Goal: Complete application form: Complete application form

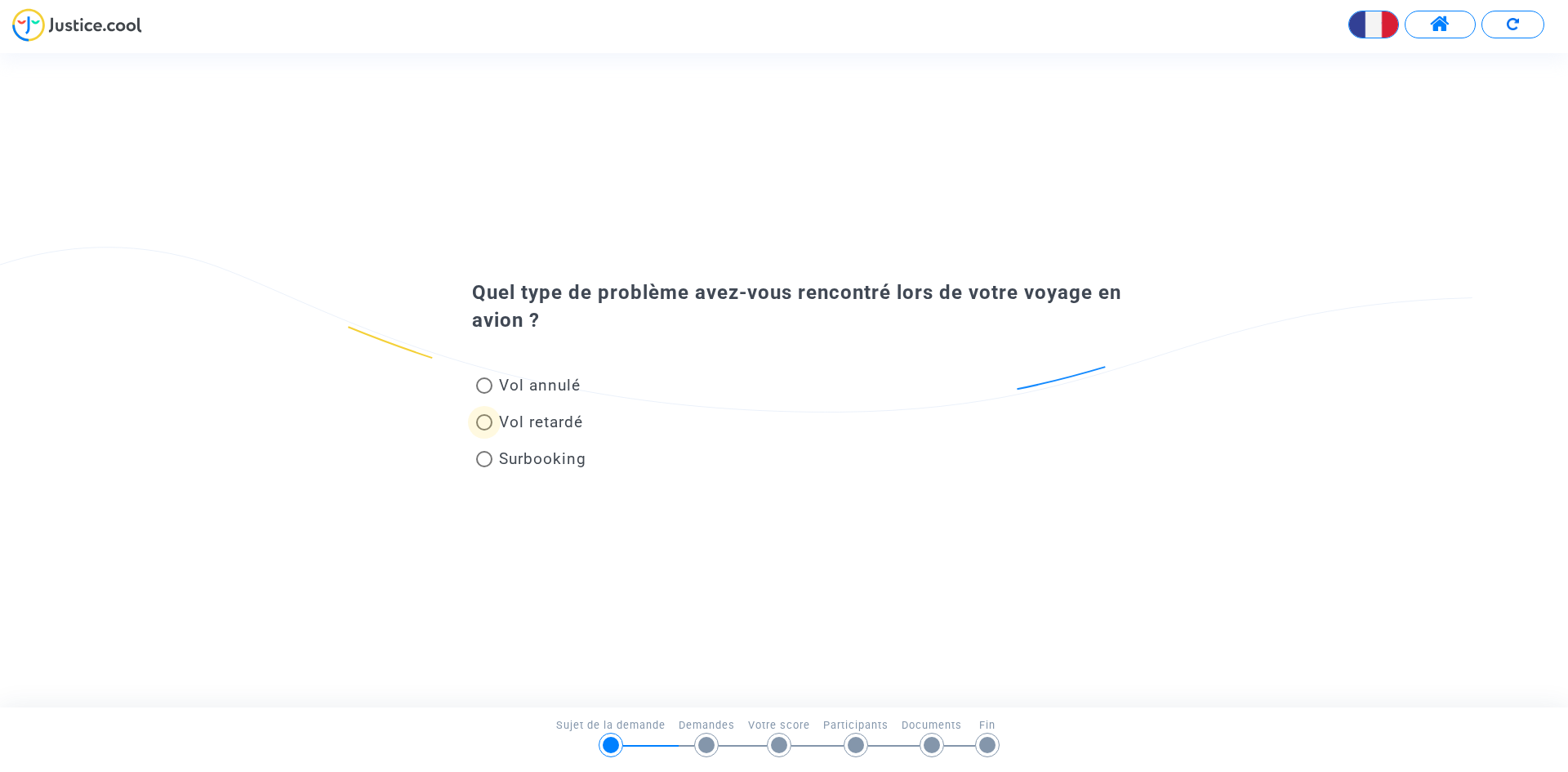
click at [483, 419] on span at bounding box center [484, 422] width 16 height 16
click at [483, 430] on input "Vol retardé" at bounding box center [483, 430] width 1 height 1
radio input "true"
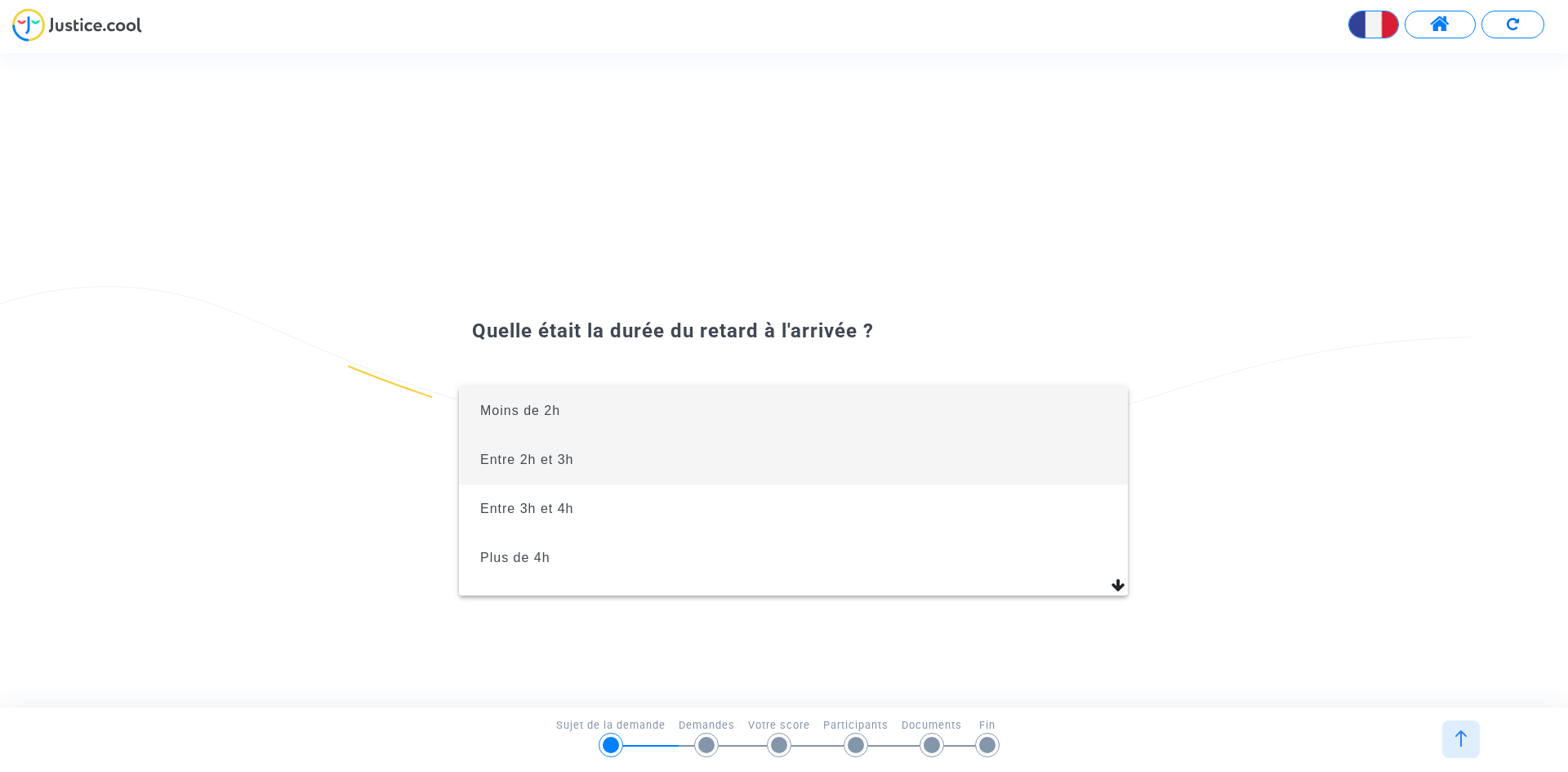
click at [542, 458] on span "Entre 2h et 3h" at bounding box center [527, 460] width 94 height 14
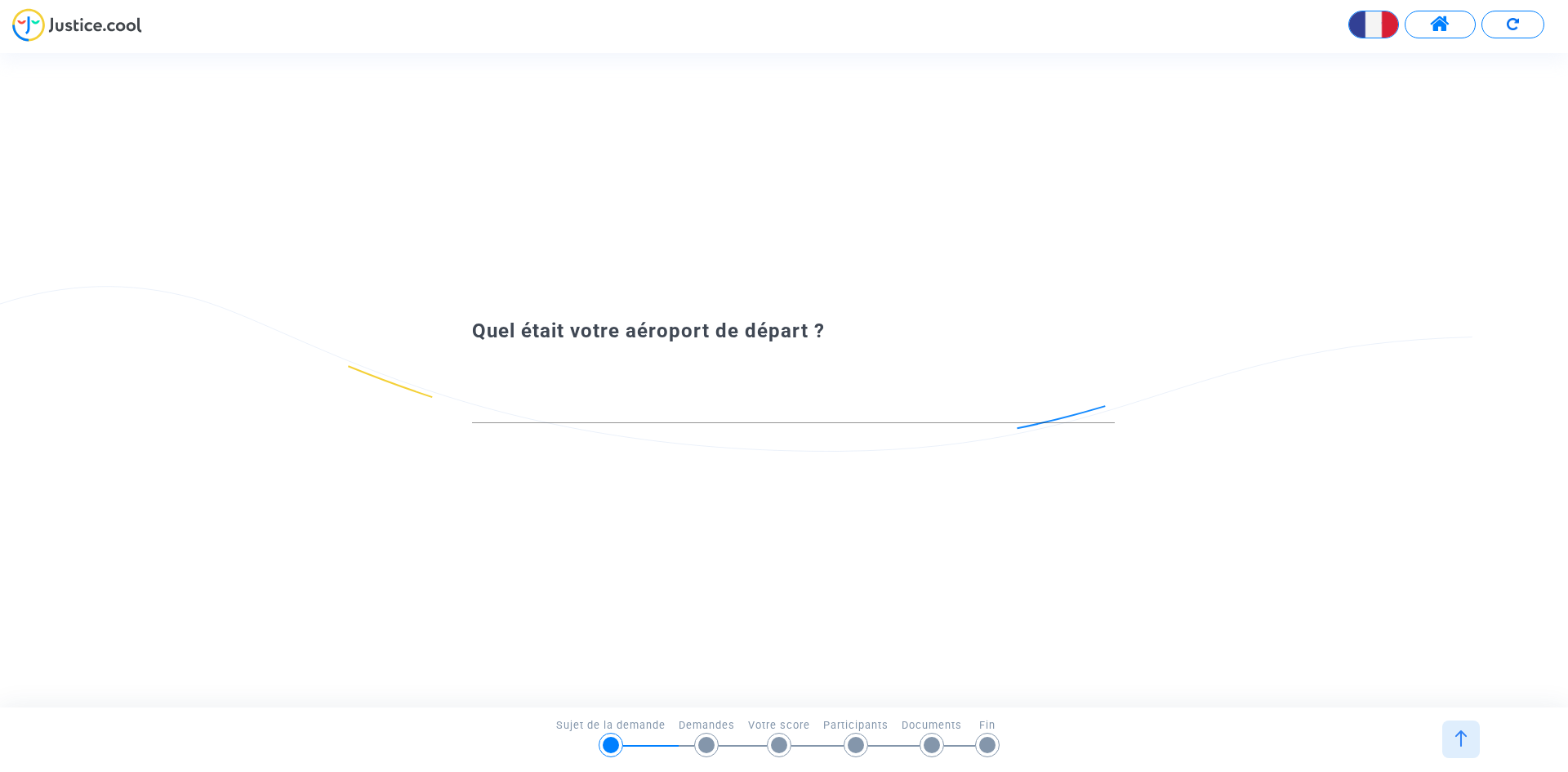
click at [621, 398] on div at bounding box center [793, 402] width 643 height 41
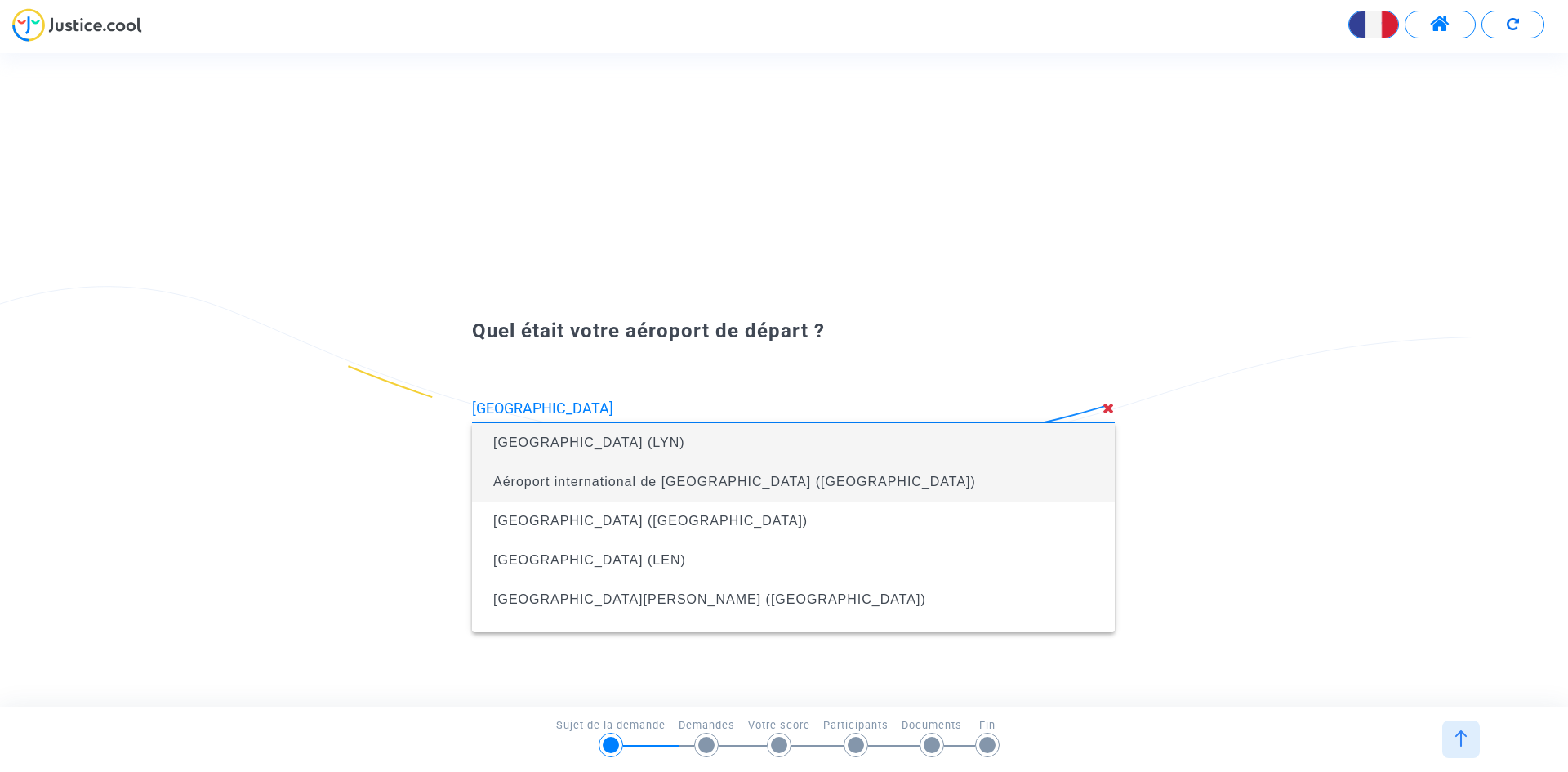
click at [689, 476] on span "Aéroport international de Lyon Saint-Exupéry (LYS)" at bounding box center [735, 481] width 483 height 14
type input "Aéroport international de Lyon Saint-Exupéry (LYS)"
click at [644, 483] on span "Aéroport de Baiyun (CAN)" at bounding box center [579, 481] width 172 height 14
type input "Aéroport de Baiyun (CAN)"
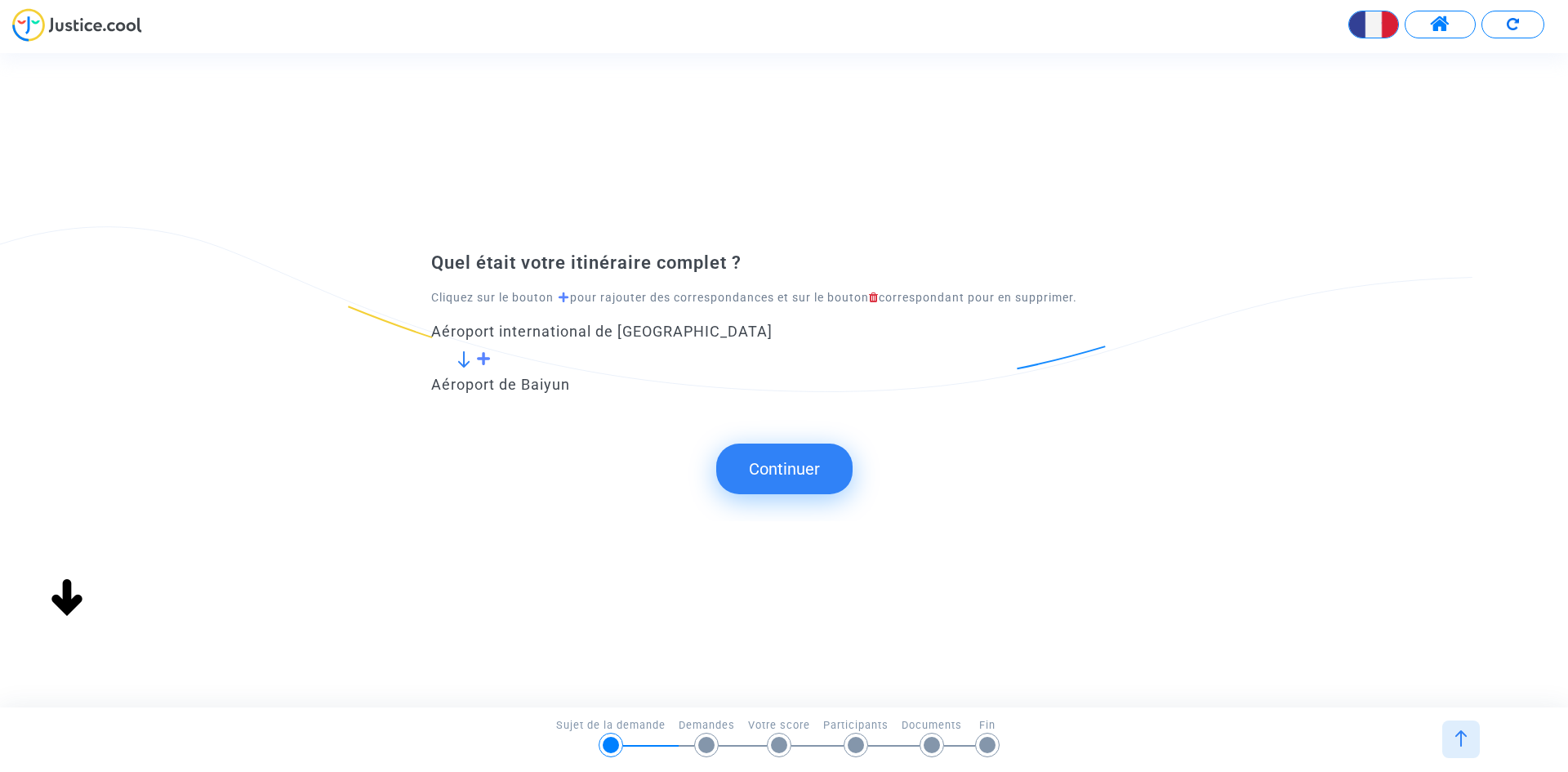
click at [757, 467] on button "Continuer" at bounding box center [784, 468] width 136 height 51
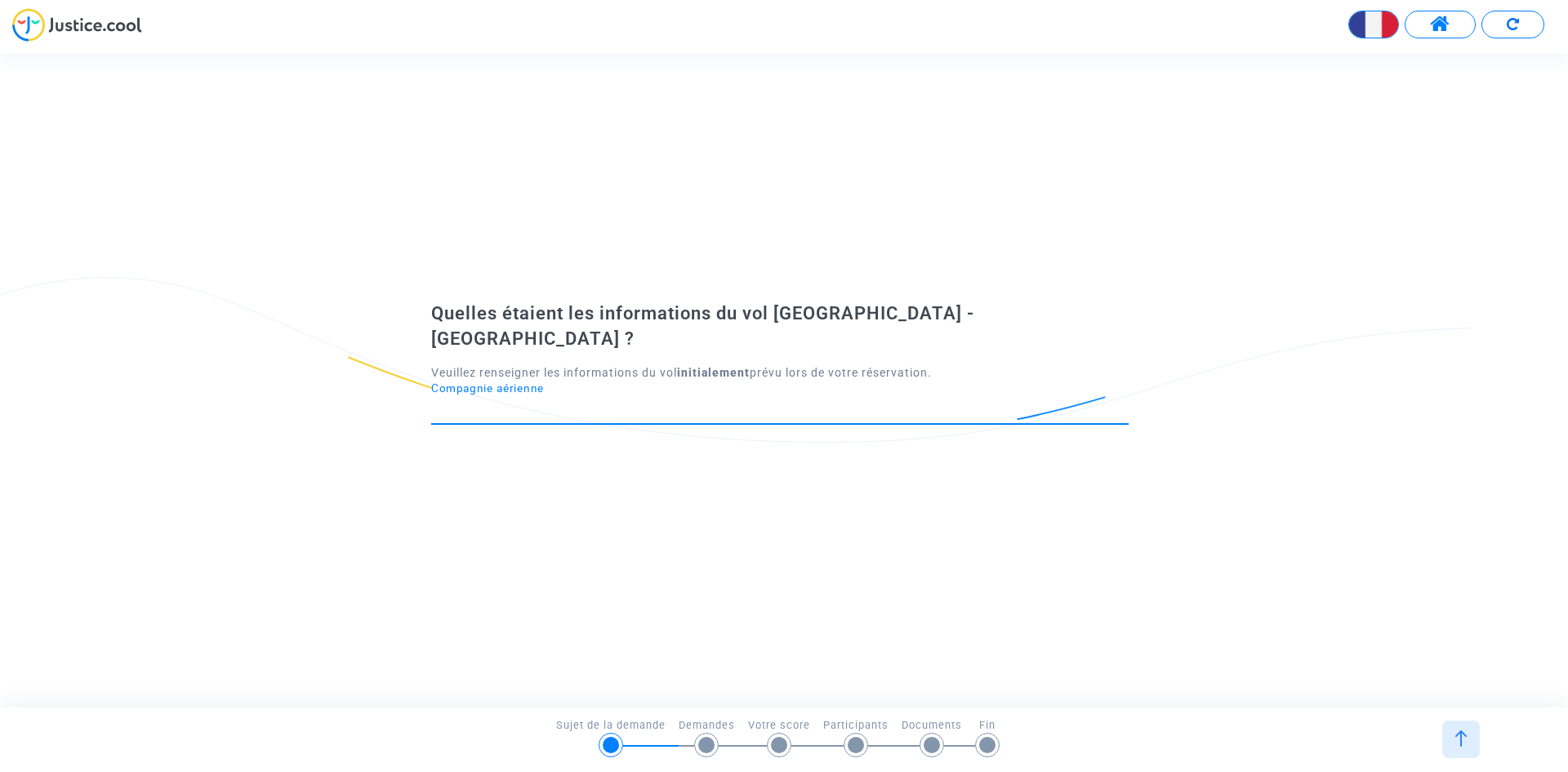
click at [560, 401] on input "Compagnie aérienne" at bounding box center [780, 409] width 698 height 16
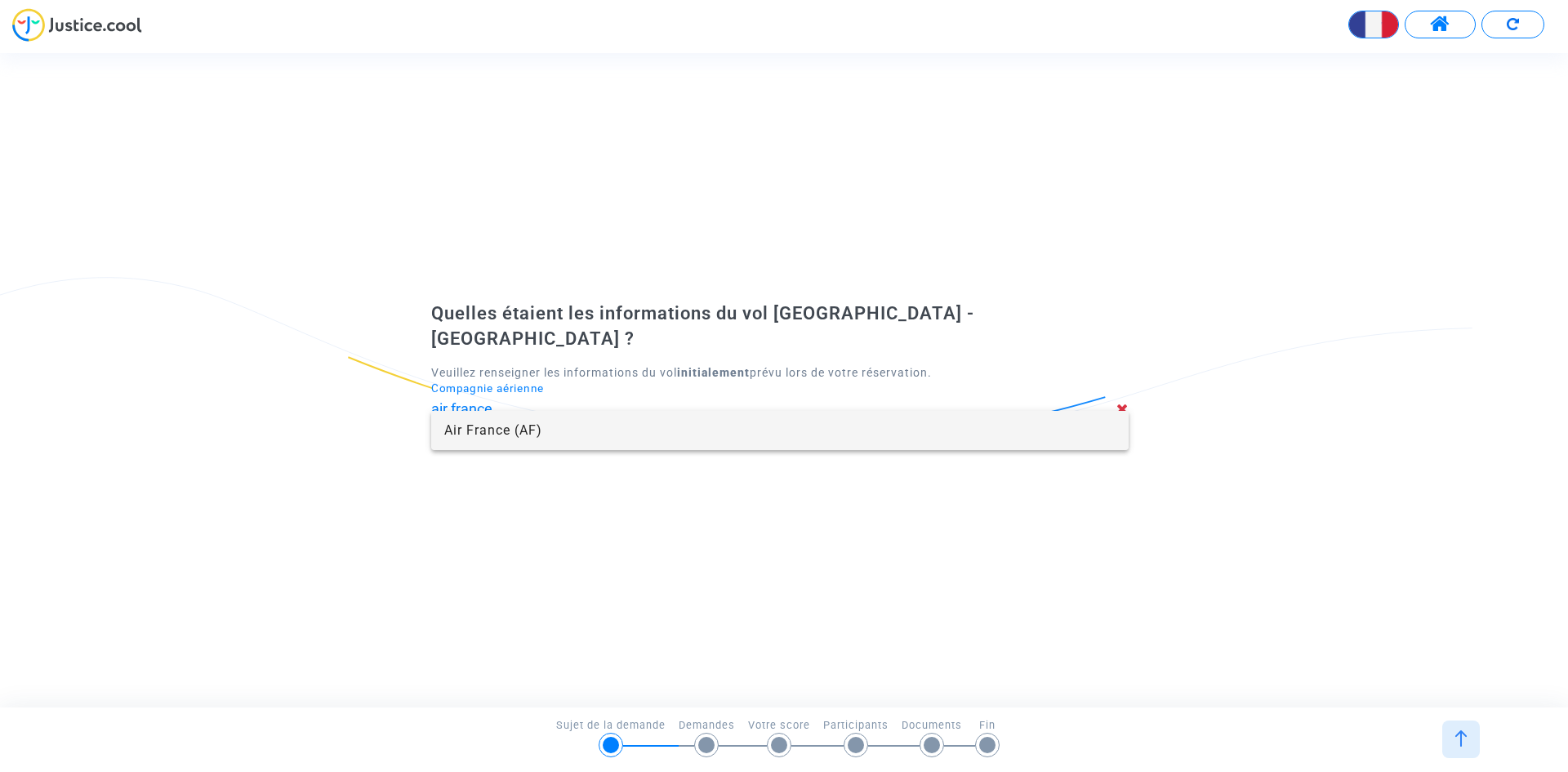
click at [536, 433] on span "Air France (AF)" at bounding box center [780, 430] width 671 height 39
type input "Air France"
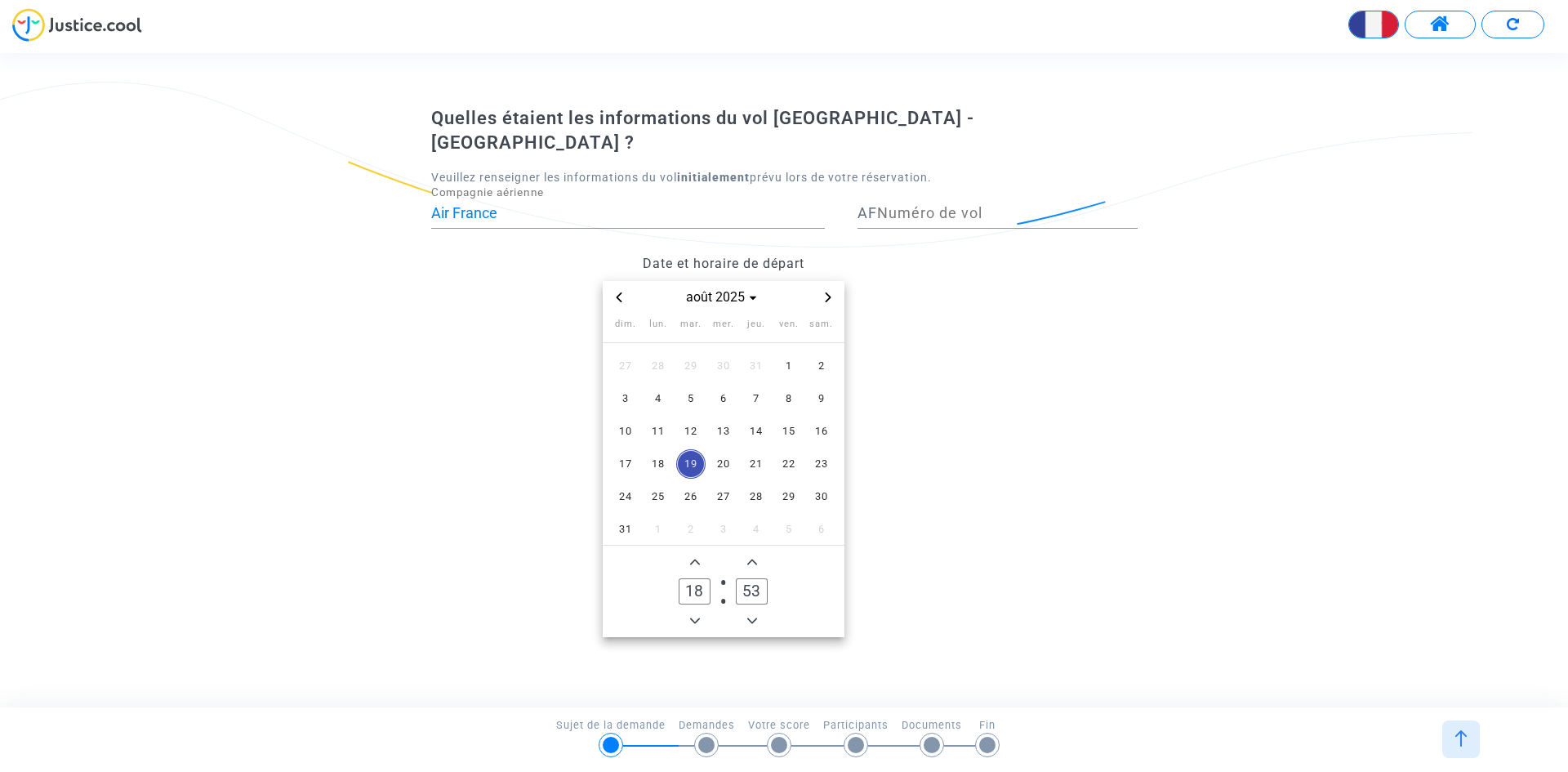
click at [617, 281] on div "août 2025" at bounding box center [724, 298] width 241 height 33
click at [618, 281] on div "août 2025" at bounding box center [724, 298] width 241 height 33
click at [616, 281] on div "août 2025" at bounding box center [724, 298] width 241 height 33
click at [621, 292] on icon "Previous month" at bounding box center [618, 297] width 9 height 9
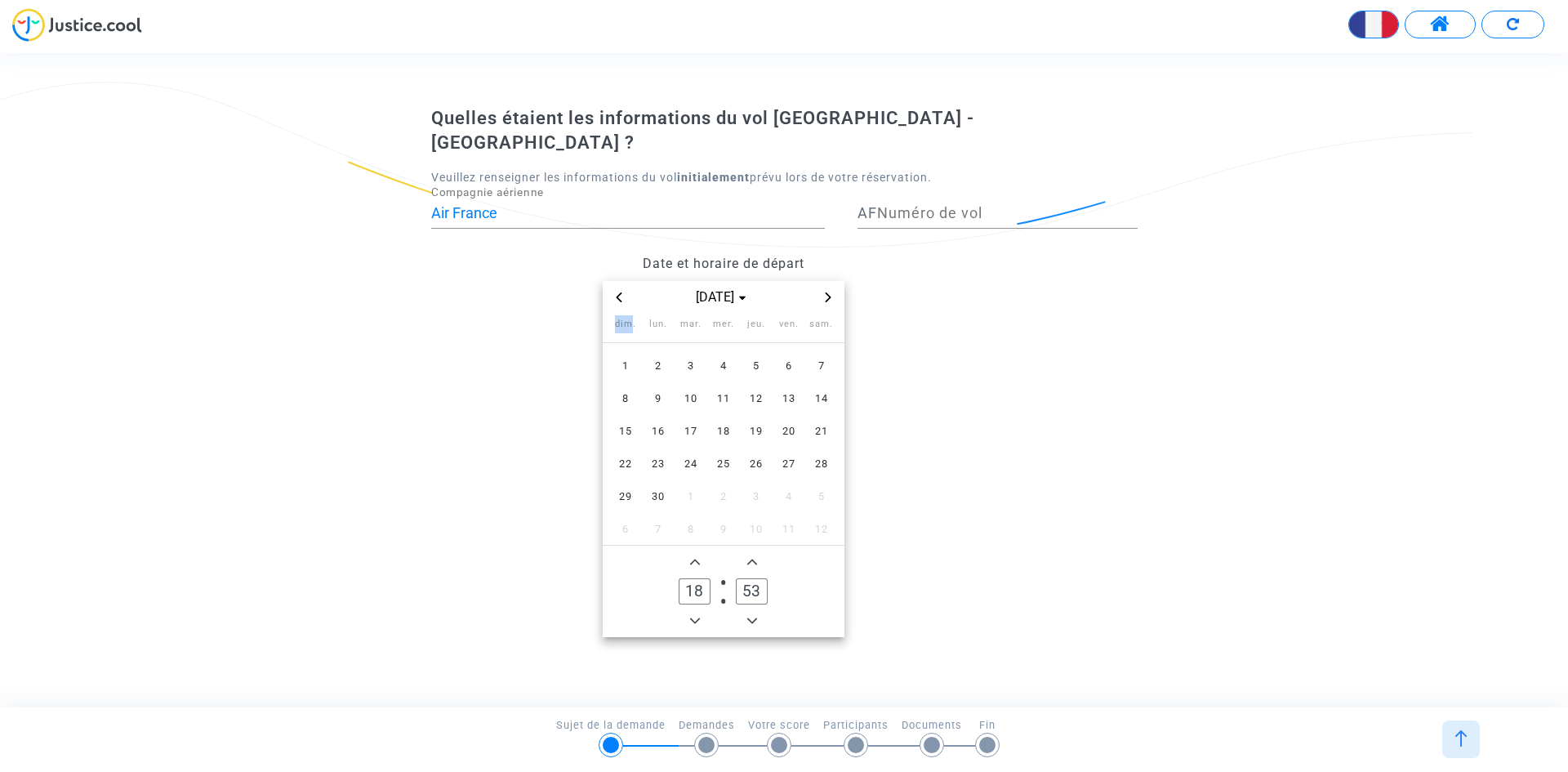
click at [621, 292] on icon "Previous month" at bounding box center [618, 297] width 9 height 9
click at [622, 292] on icon "Previous month" at bounding box center [618, 297] width 9 height 9
drag, startPoint x: 726, startPoint y: 381, endPoint x: 753, endPoint y: 446, distance: 70.4
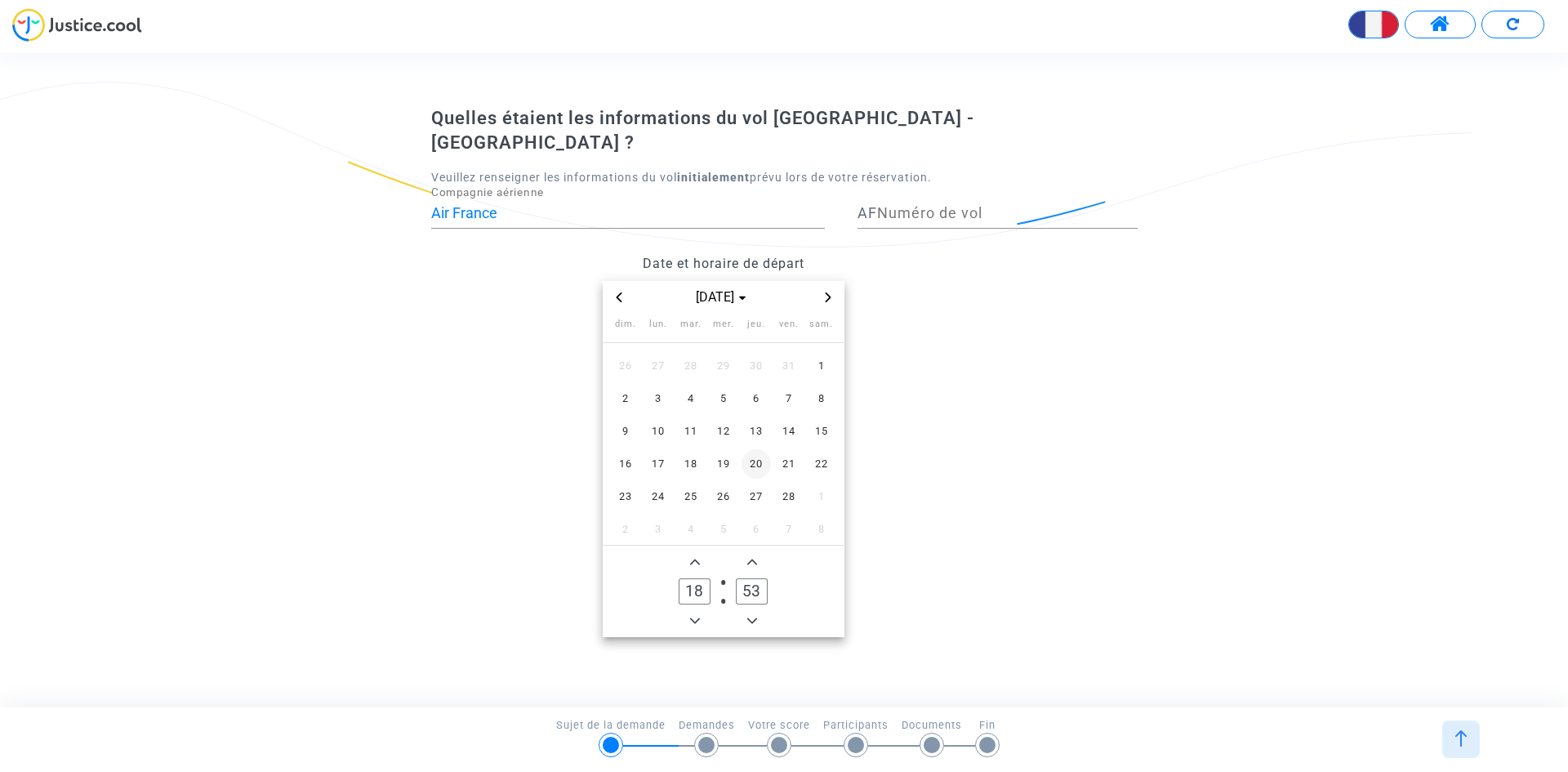
click at [727, 387] on span "5" at bounding box center [724, 399] width 29 height 29
click at [977, 504] on datetime "févr. 2025 dim. lun. mar. mer. jeu. ven. sam. 26 27 28 29 30 31 1 2 3 4 5 6 7 8…" at bounding box center [723, 459] width 584 height 356
click at [694, 578] on input "18" at bounding box center [694, 591] width 31 height 26
click at [744, 578] on input "53" at bounding box center [751, 591] width 31 height 26
click at [692, 580] on input "18" at bounding box center [694, 591] width 31 height 26
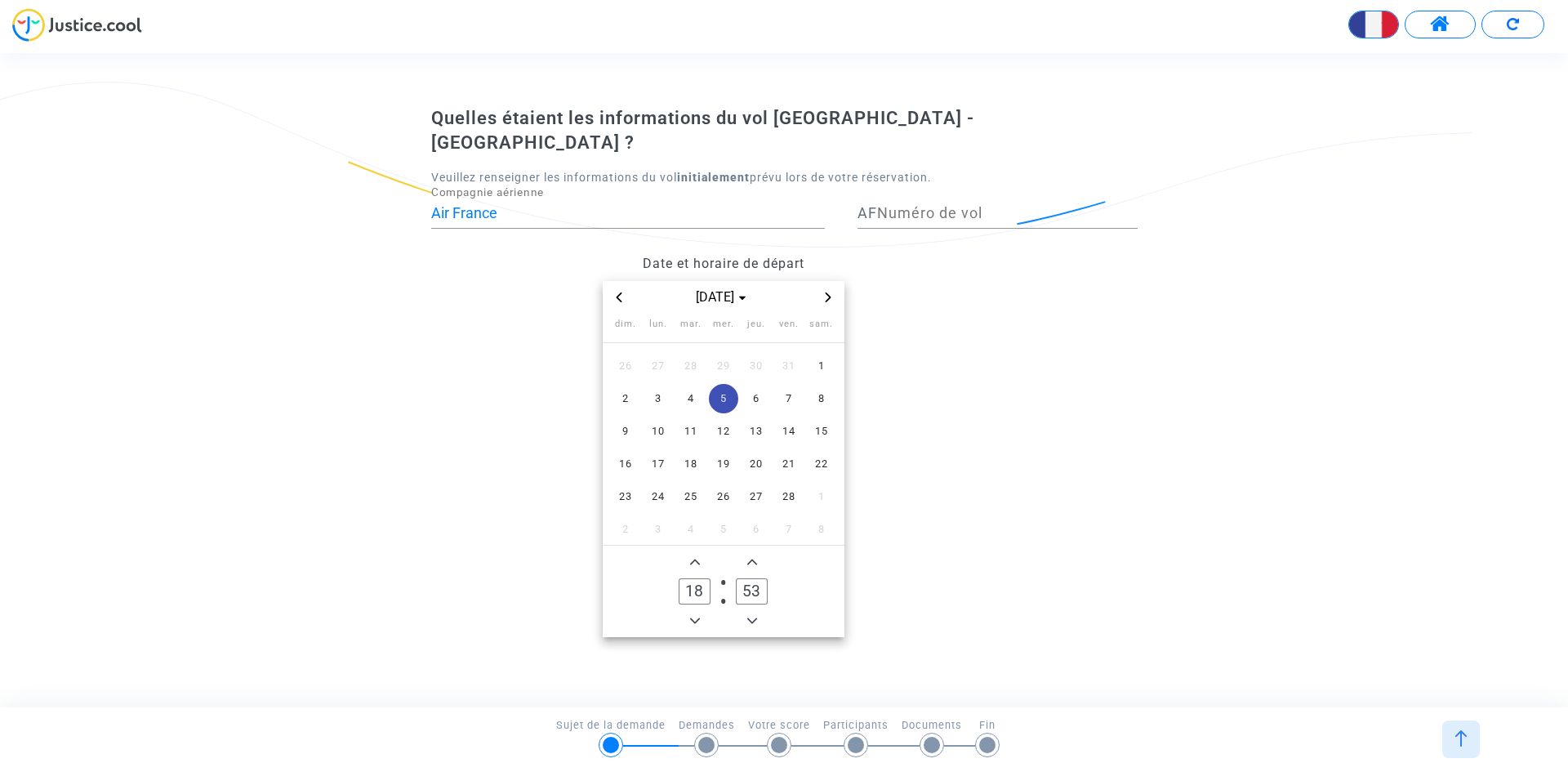
drag, startPoint x: 708, startPoint y: 578, endPoint x: 669, endPoint y: 582, distance: 39.2
click at [669, 582] on label "18 Hour" at bounding box center [695, 592] width 57 height 34
type input "01"
drag, startPoint x: 762, startPoint y: 577, endPoint x: 742, endPoint y: 583, distance: 20.9
click at [742, 583] on input "53" at bounding box center [751, 591] width 31 height 26
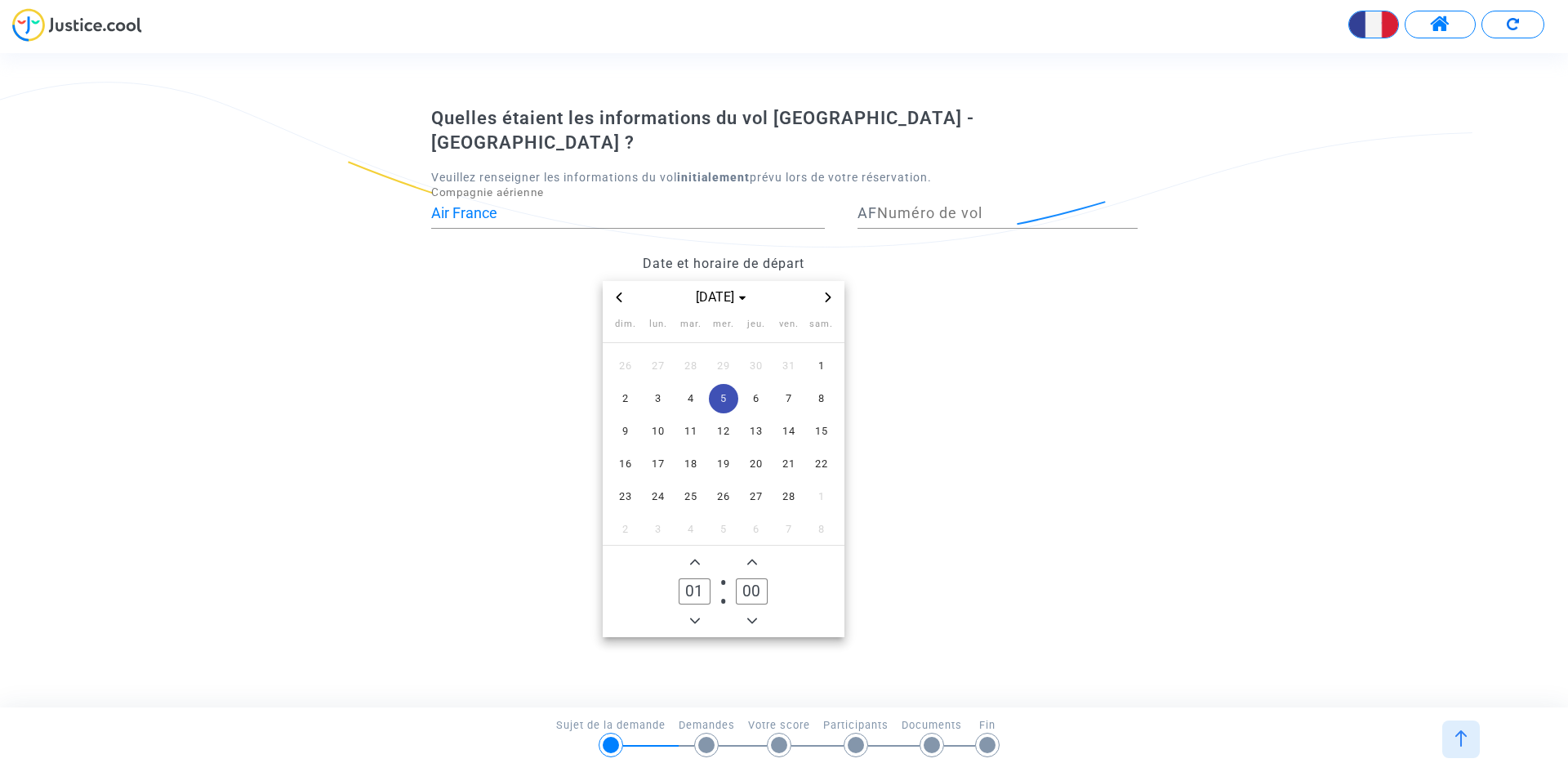
type input "00"
click at [974, 571] on datetime "févr. 2025 dim. lun. mar. mer. jeu. ven. sam. 26 27 28 29 30 31 1 2 3 4 5 6 7 8…" at bounding box center [723, 459] width 584 height 356
click at [923, 205] on input "Numéro de vol" at bounding box center [1007, 213] width 260 height 16
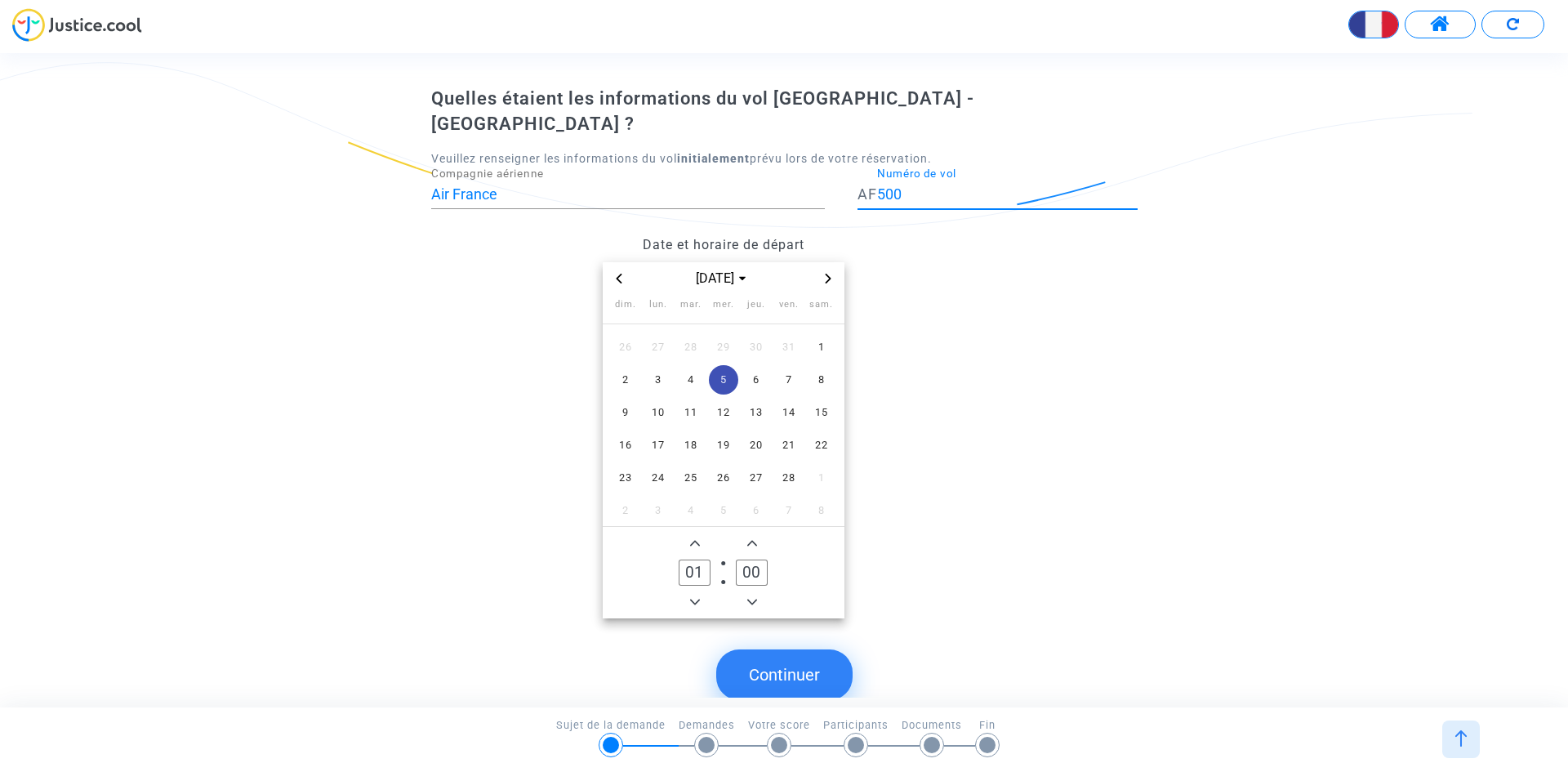
type input "500"
click at [766, 650] on button "Continuer" at bounding box center [784, 675] width 136 height 51
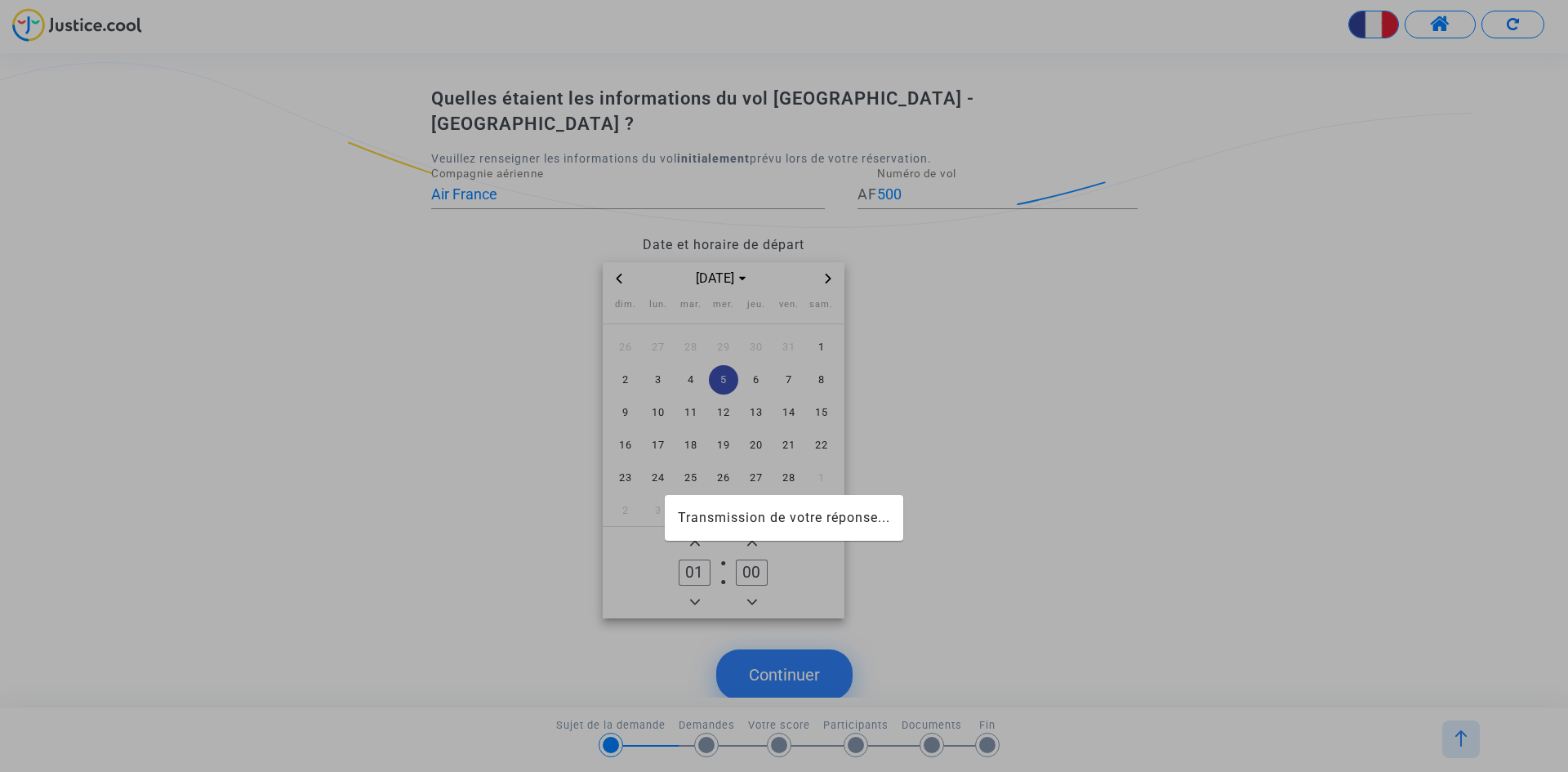
drag, startPoint x: 840, startPoint y: 665, endPoint x: 822, endPoint y: 677, distance: 21.6
click at [835, 674] on button "Continuer" at bounding box center [784, 675] width 136 height 51
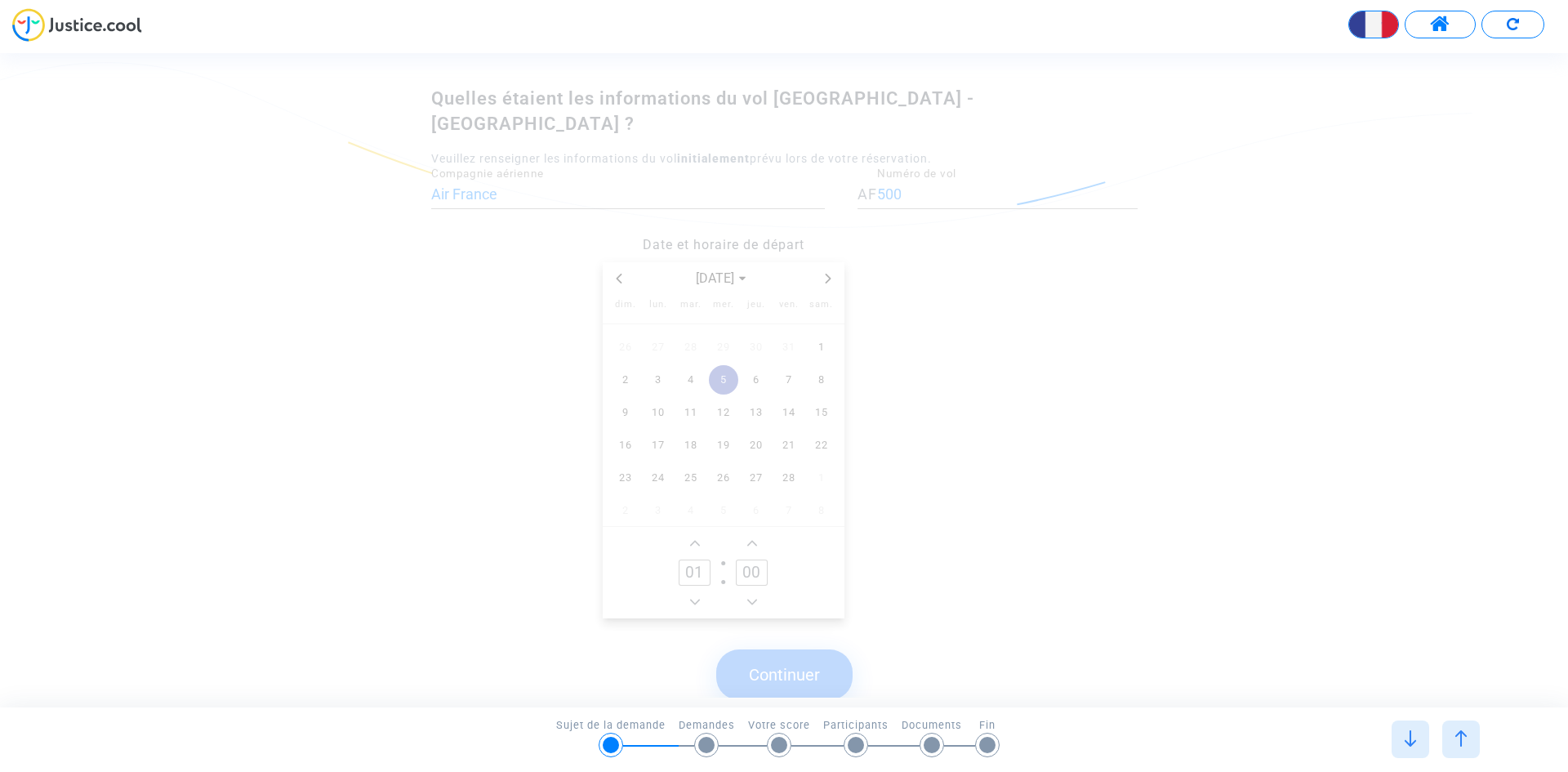
drag, startPoint x: 794, startPoint y: 652, endPoint x: 770, endPoint y: 657, distance: 24.5
click at [791, 657] on button "Continuer" at bounding box center [784, 675] width 136 height 51
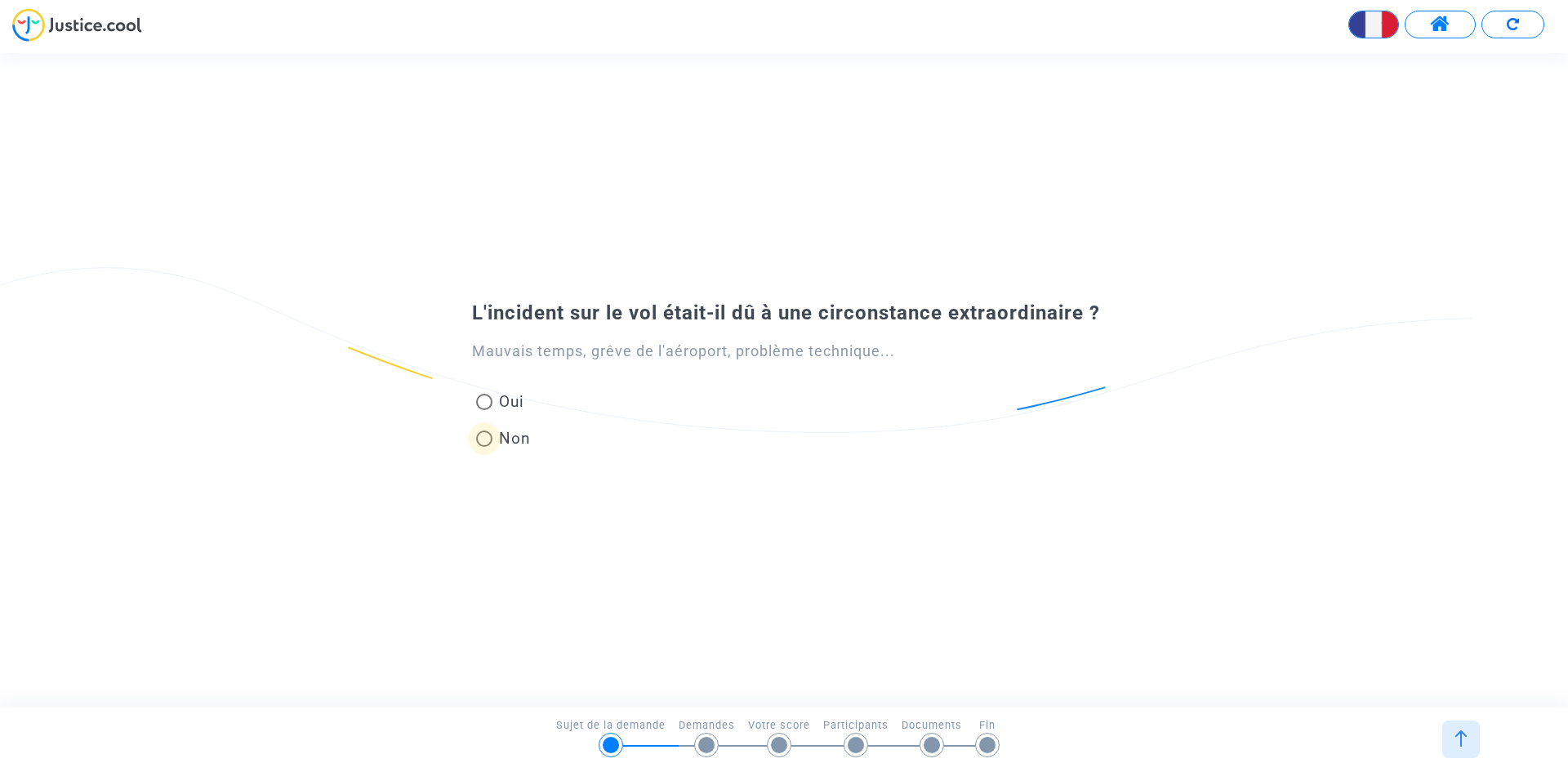
click at [482, 434] on span at bounding box center [484, 438] width 16 height 16
click at [483, 447] on input "Non" at bounding box center [483, 447] width 1 height 1
radio input "true"
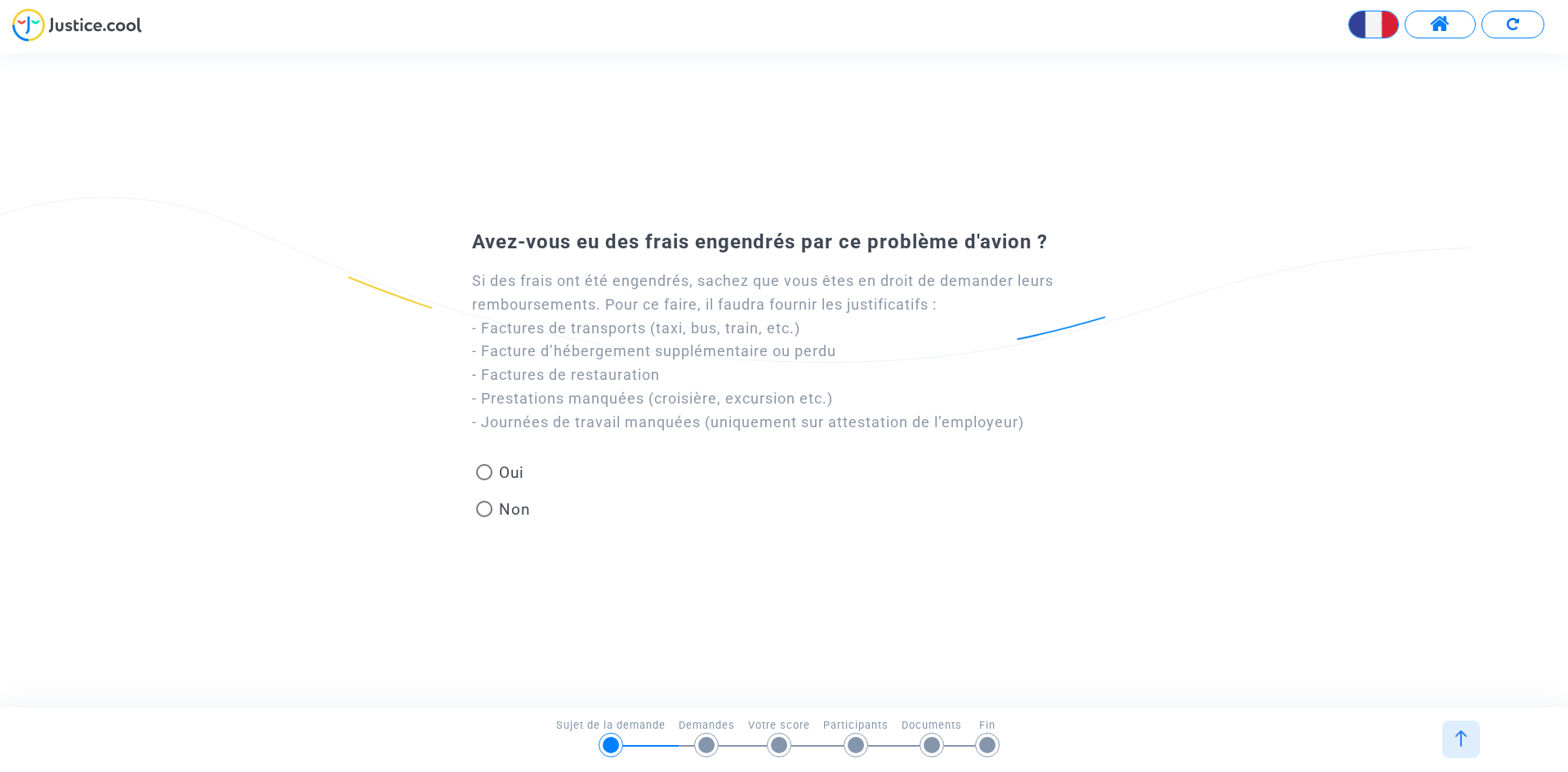
click at [474, 474] on mat-radio-group "Oui Non" at bounding box center [503, 493] width 63 height 73
click at [483, 470] on span at bounding box center [484, 472] width 16 height 16
click at [483, 480] on input "Oui" at bounding box center [483, 480] width 1 height 1
radio input "true"
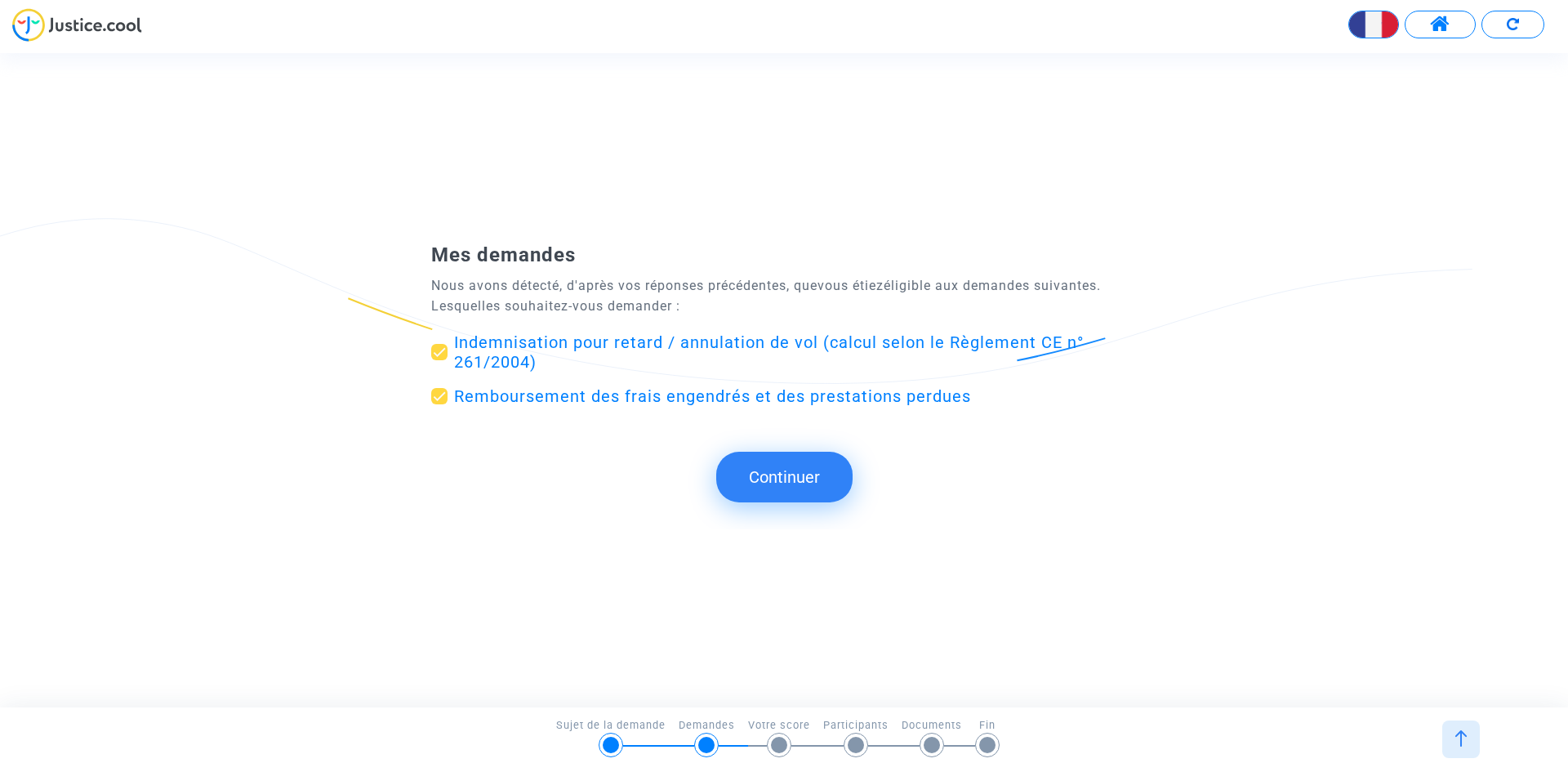
click at [787, 482] on button "Continuer" at bounding box center [784, 477] width 136 height 51
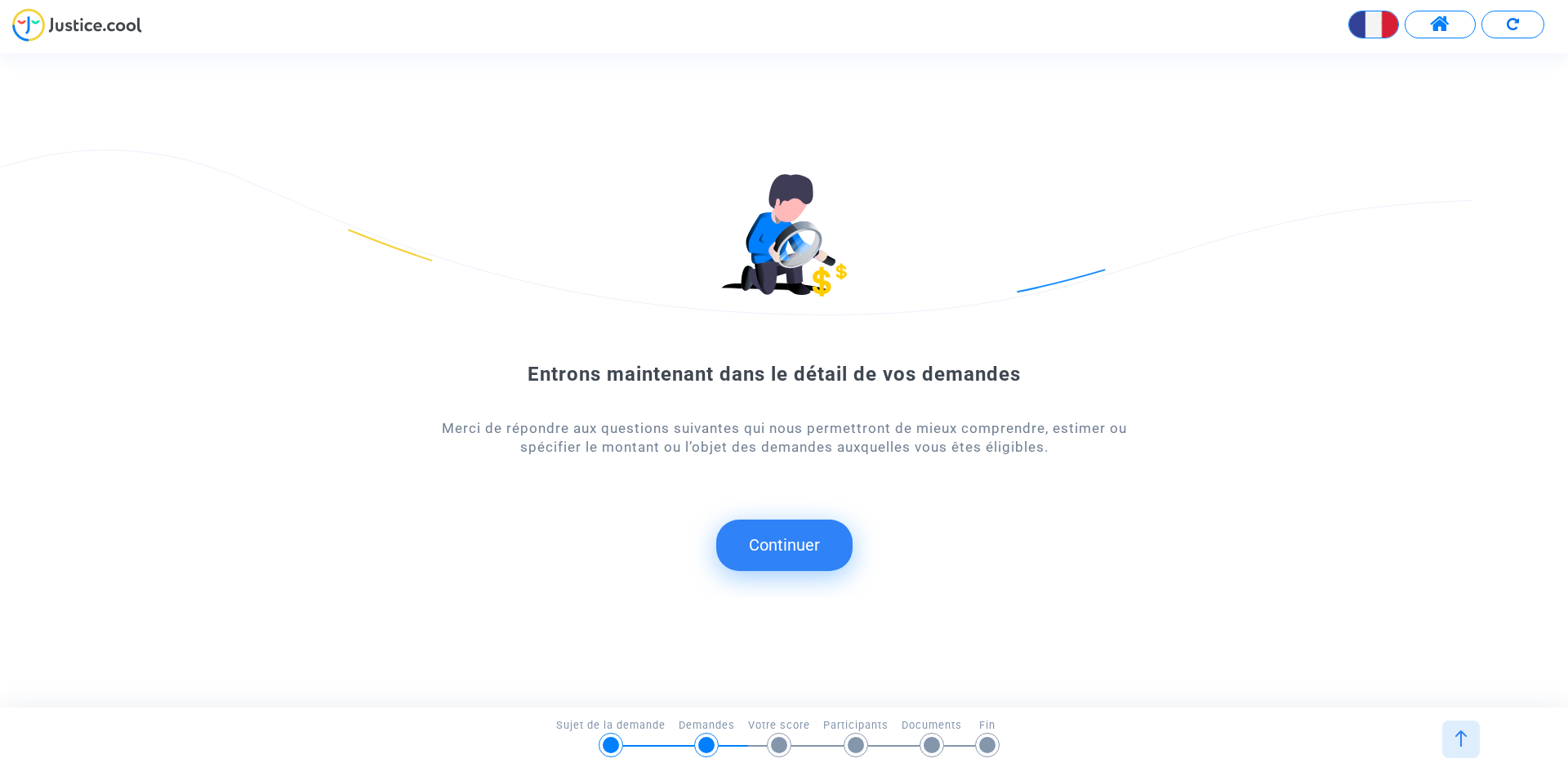
click at [781, 545] on button "Continuer" at bounding box center [784, 544] width 136 height 51
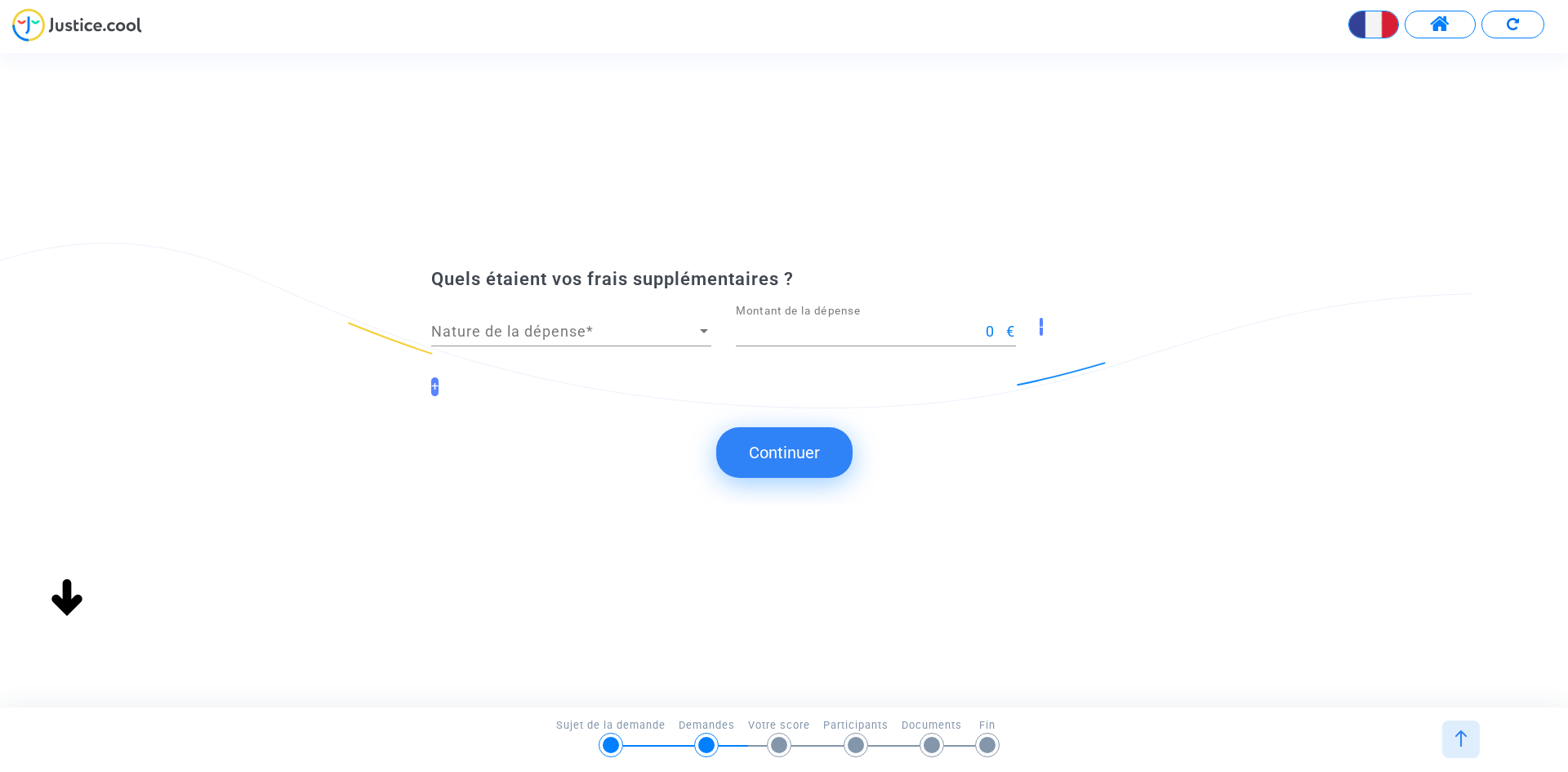
click at [484, 334] on span "Nature de la dépense" at bounding box center [564, 331] width 266 height 16
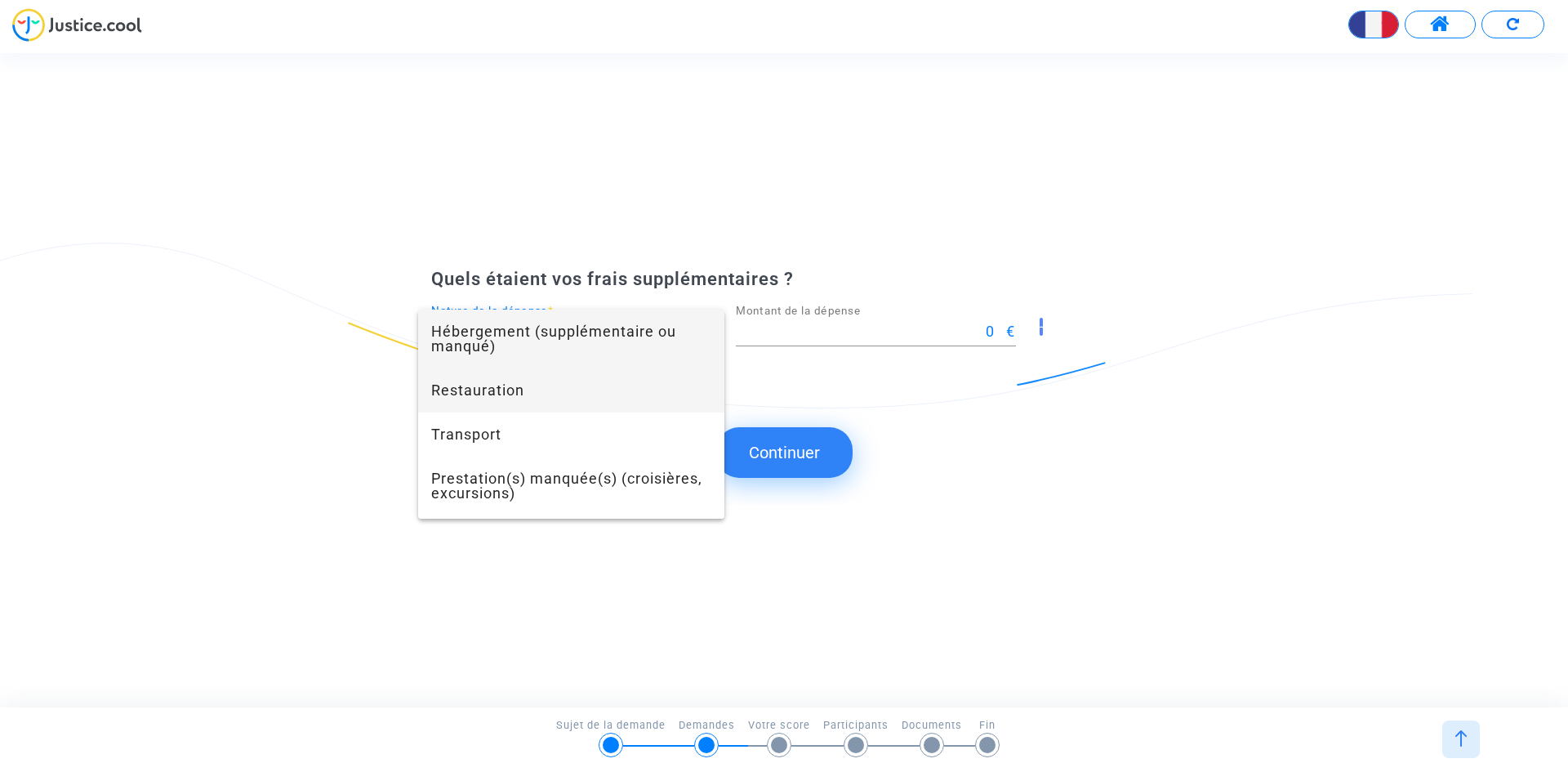
click at [513, 392] on span "Restauration" at bounding box center [571, 390] width 280 height 44
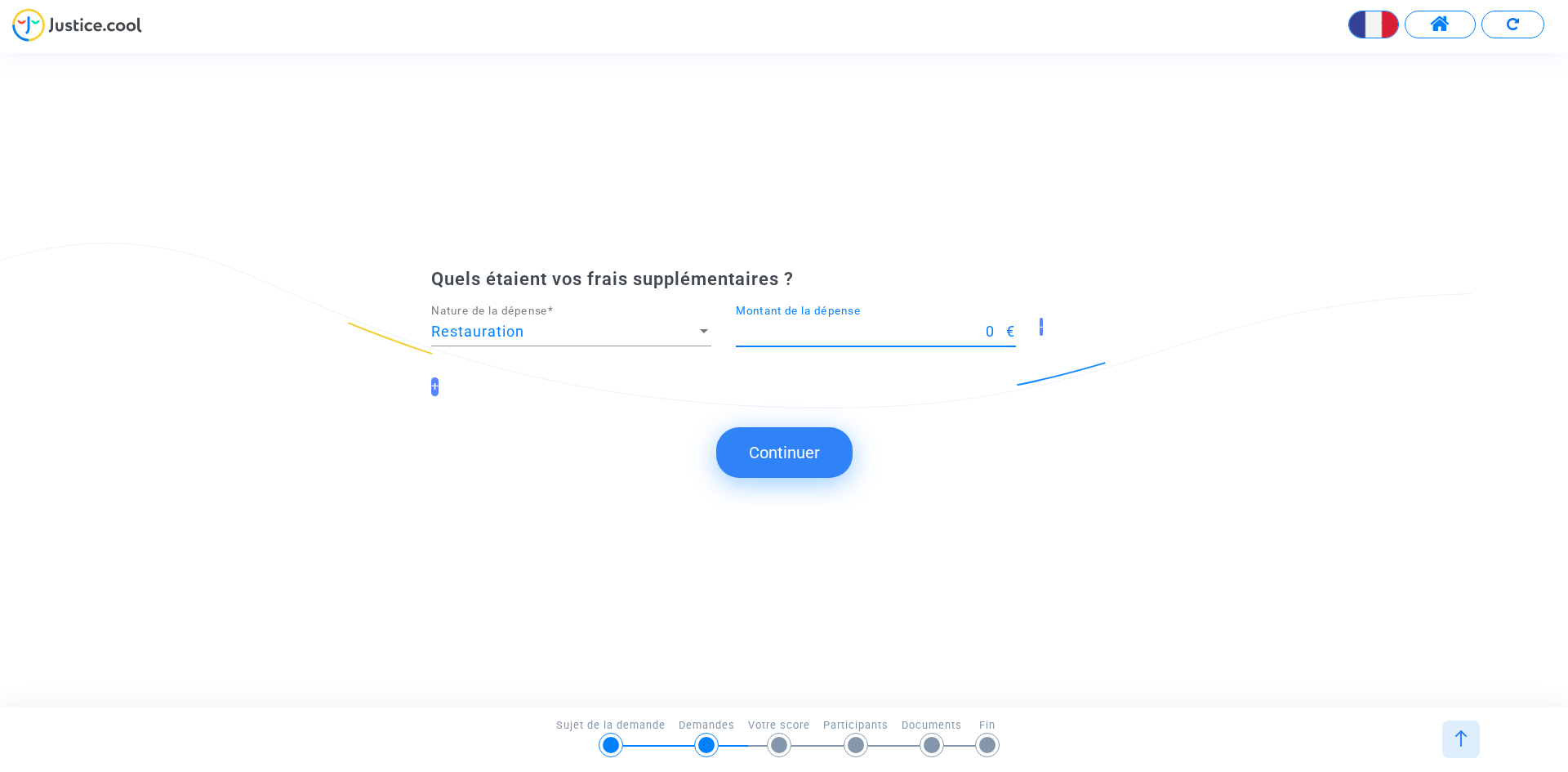
click at [761, 330] on input "0" at bounding box center [871, 331] width 271 height 16
type input "1000"
click at [794, 457] on button "Continuer" at bounding box center [784, 452] width 136 height 51
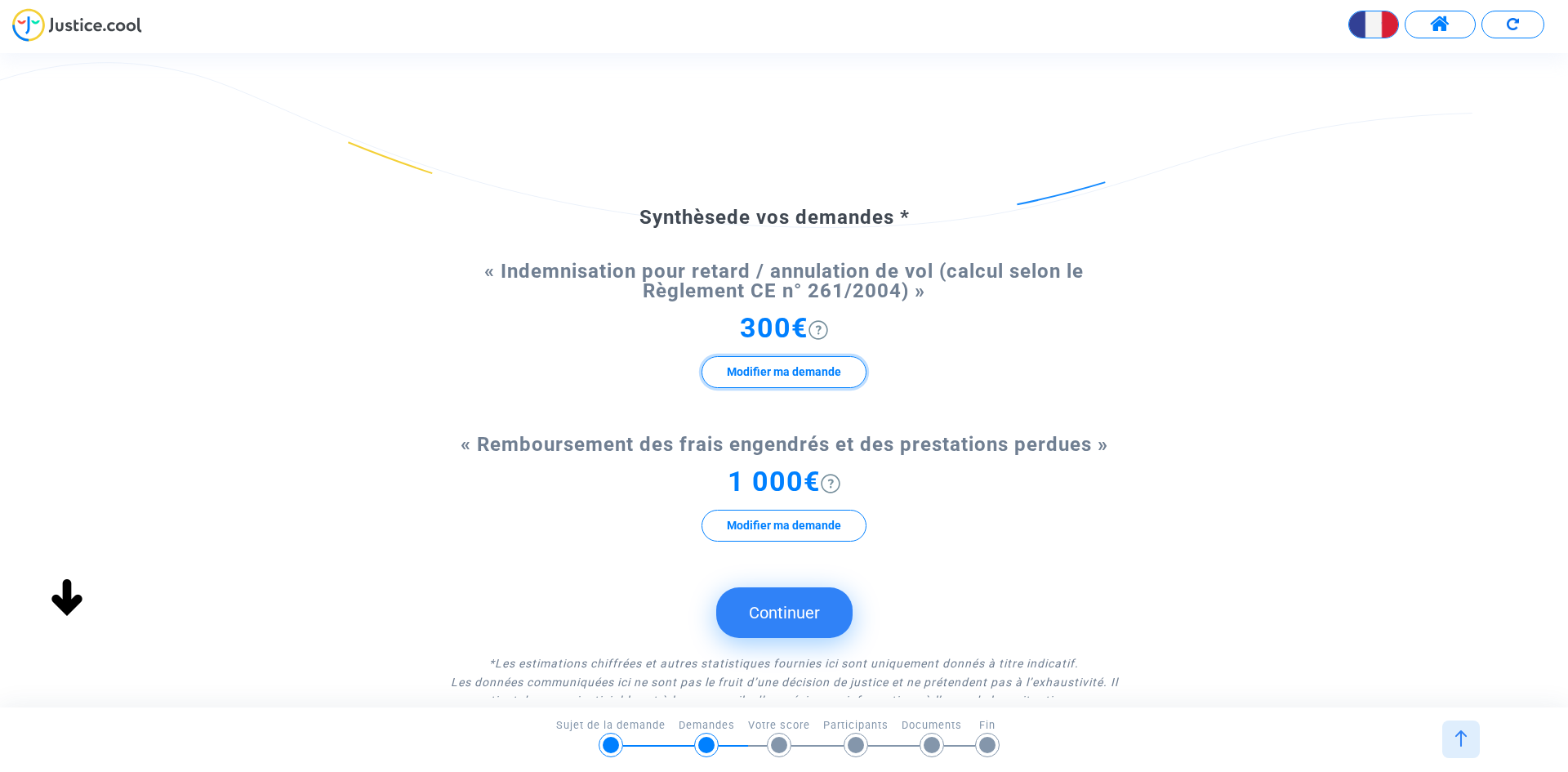
click at [780, 366] on button "Modifier ma demande" at bounding box center [783, 372] width 165 height 32
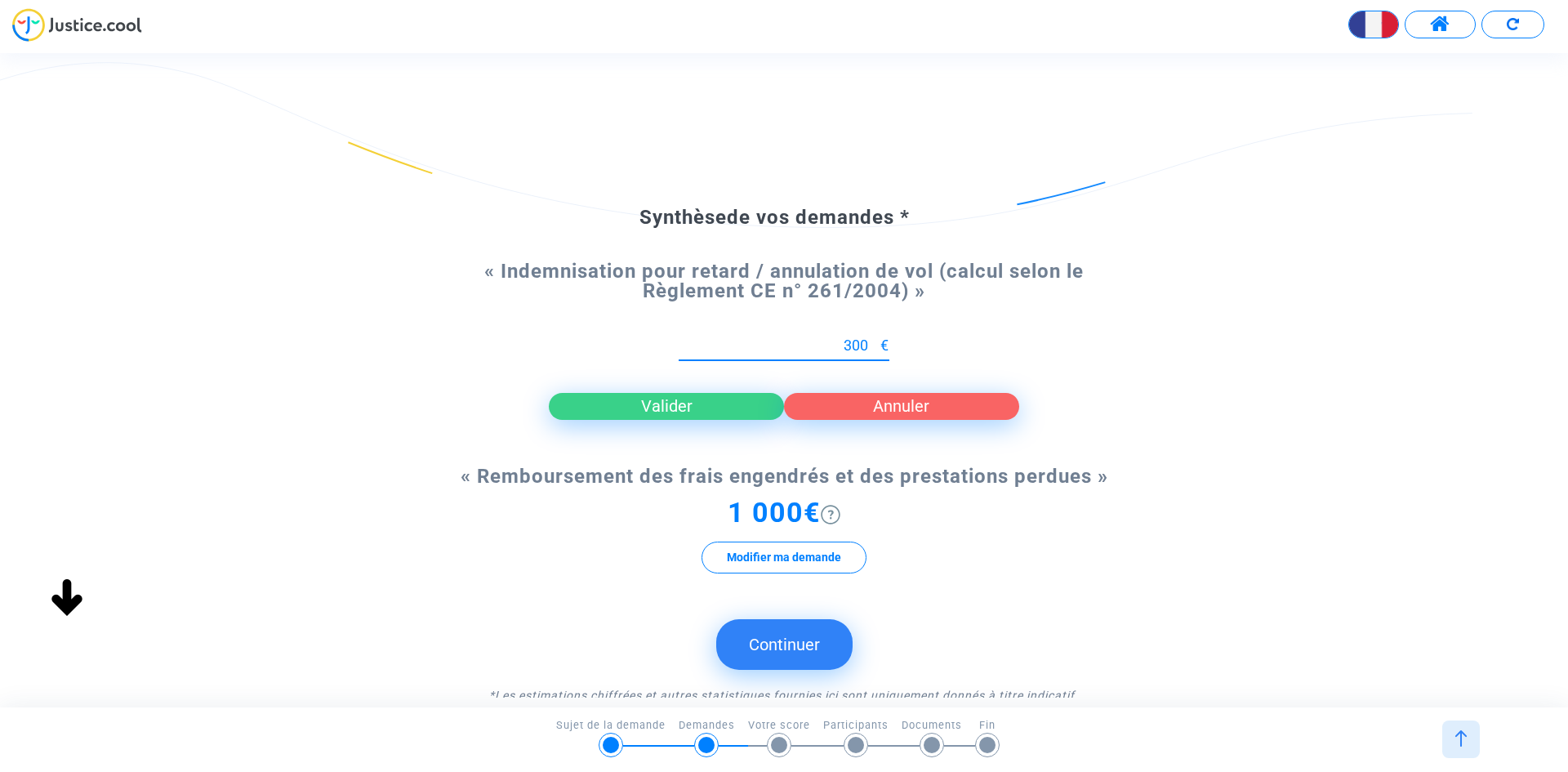
click at [711, 402] on button "Valider" at bounding box center [666, 405] width 235 height 26
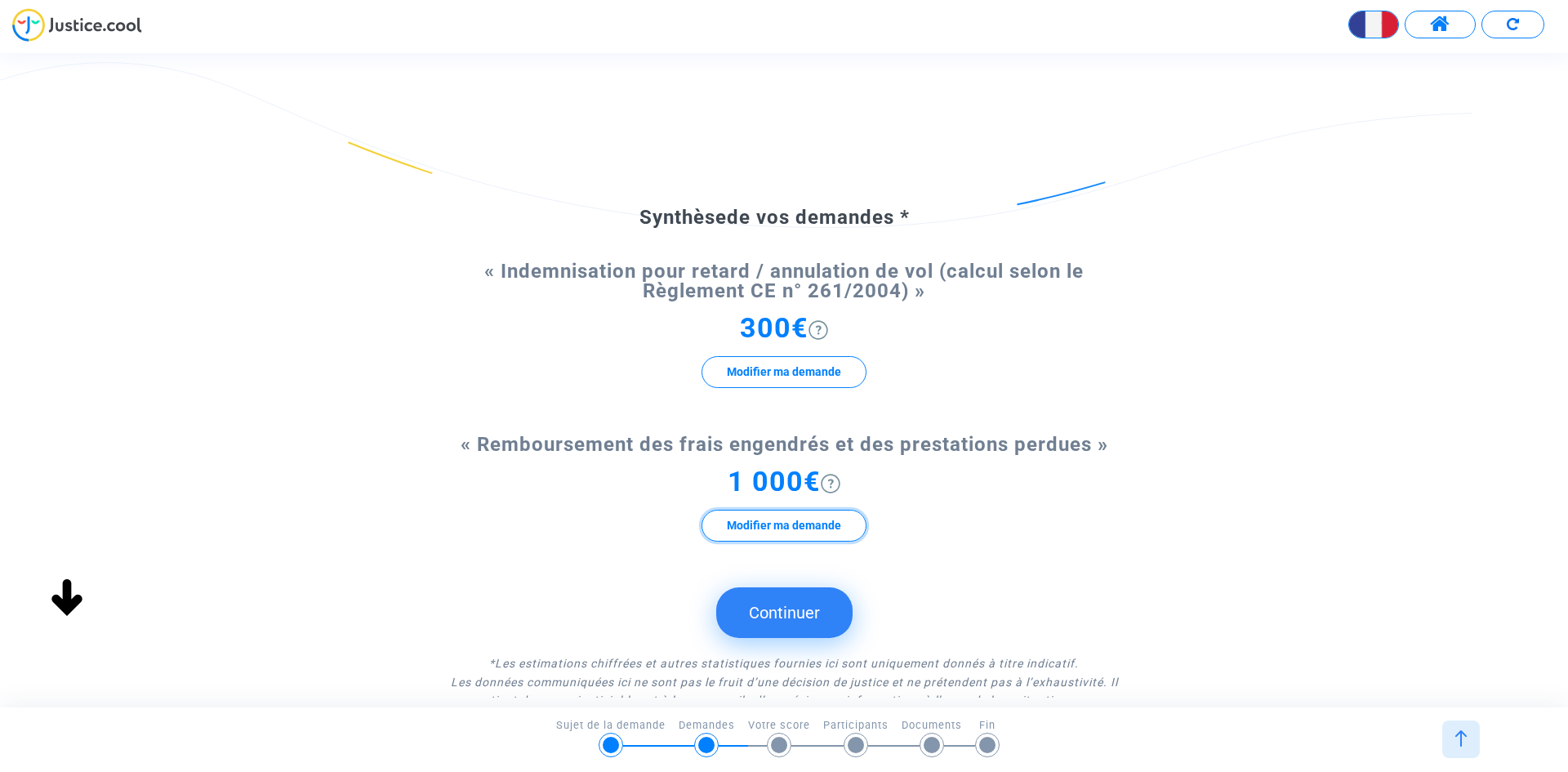
click at [782, 529] on button "Modifier ma demande" at bounding box center [783, 525] width 165 height 32
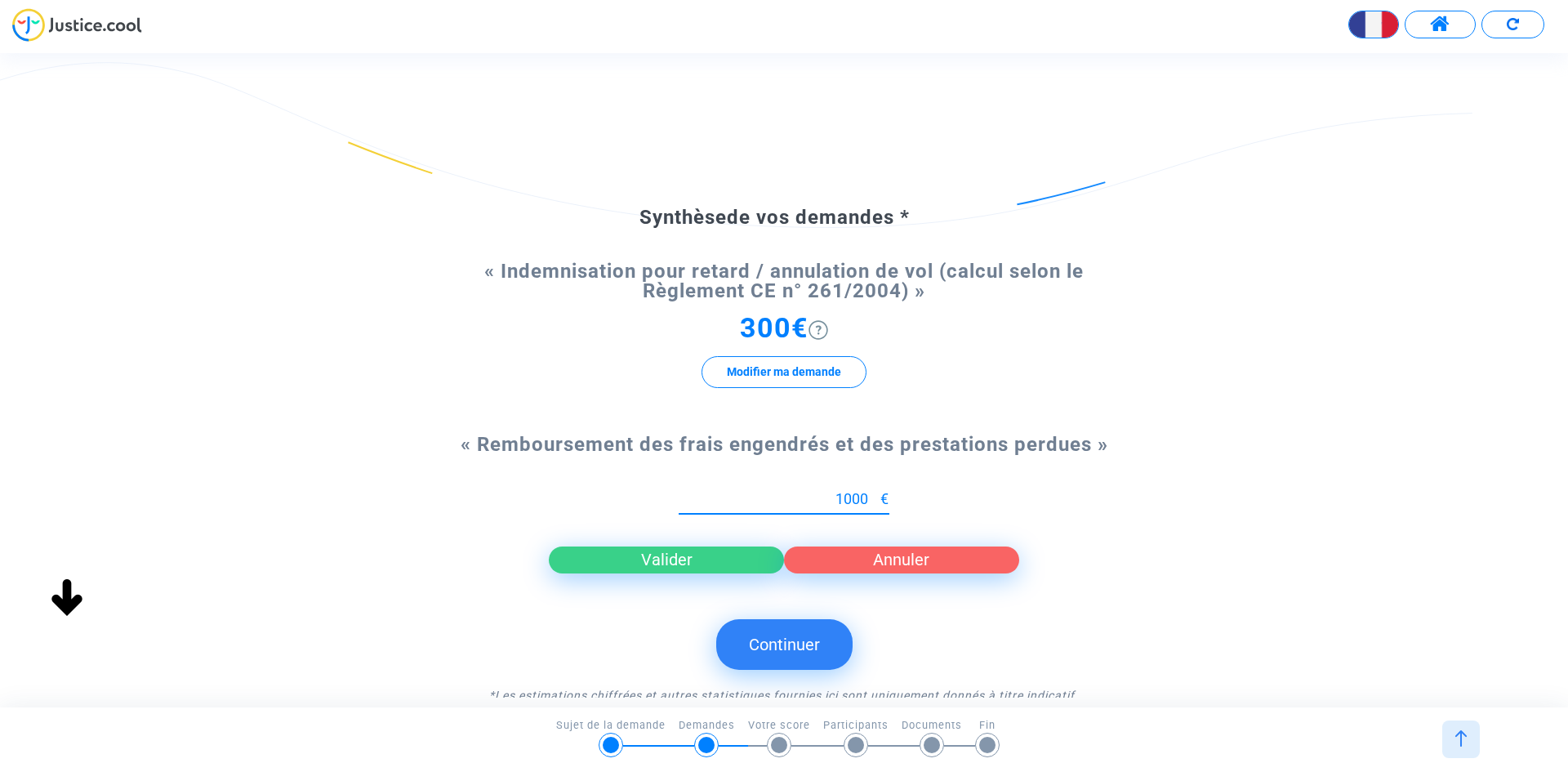
click at [713, 561] on button "Valider" at bounding box center [666, 559] width 235 height 26
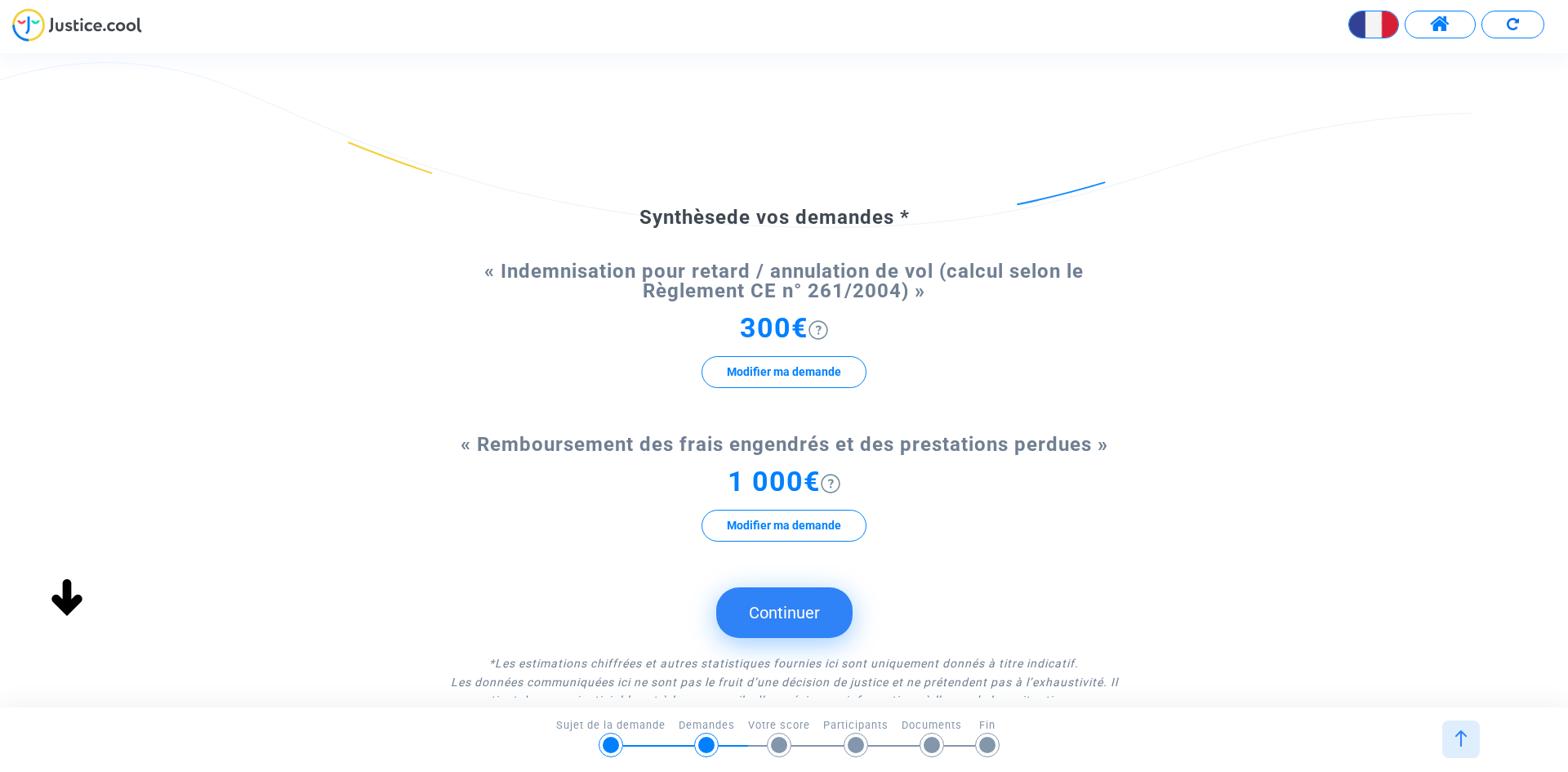
click at [782, 616] on button "Continuer" at bounding box center [784, 612] width 136 height 51
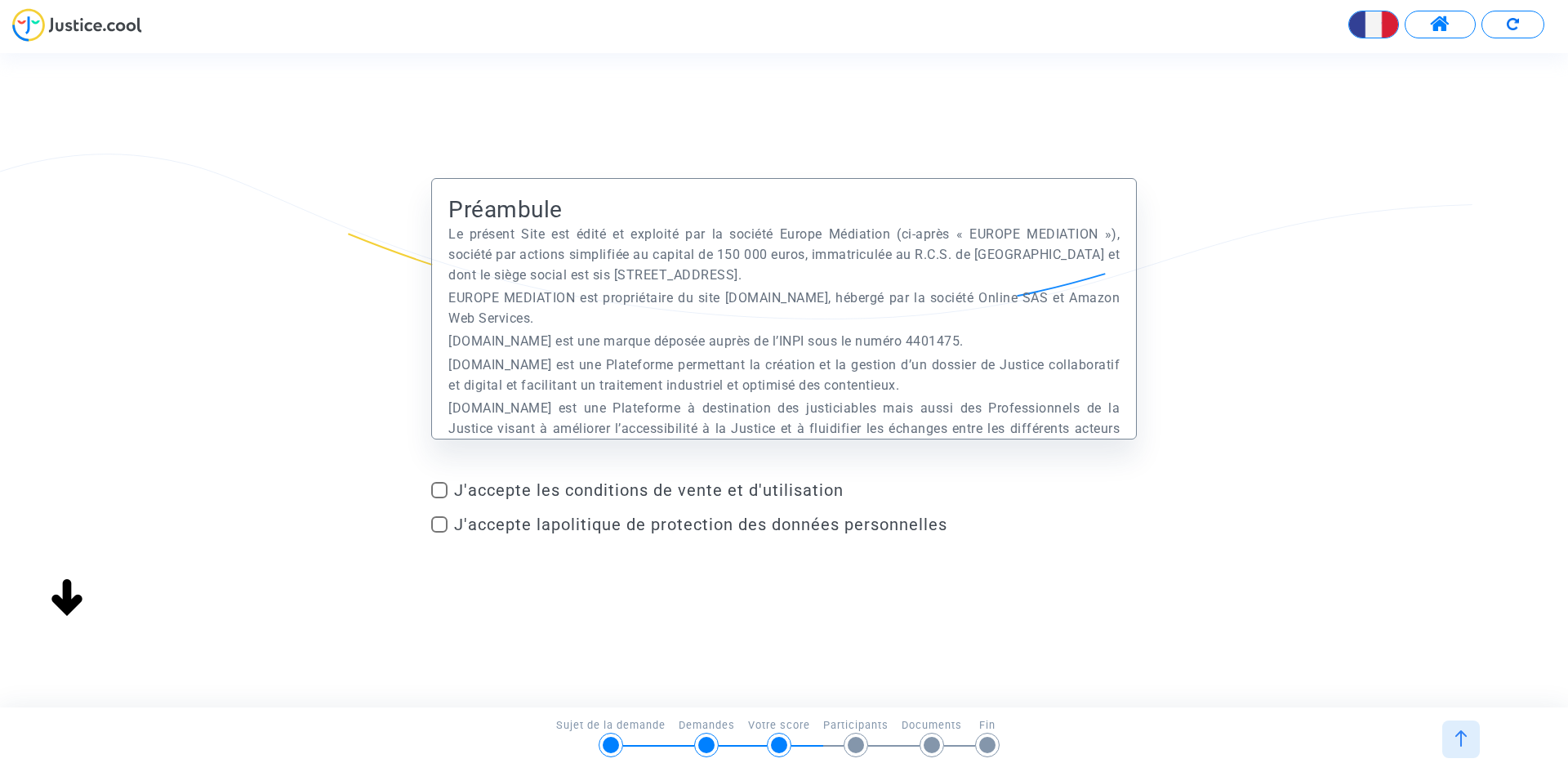
click at [451, 493] on label "J'accepte les conditions de vente et d'utilisation" at bounding box center [784, 490] width 706 height 20
click at [439, 499] on input "J'accepte les conditions de vente et d'utilisation" at bounding box center [438, 499] width 1 height 1
checkbox input "true"
click at [451, 509] on div "J'accepte les conditions de vente et d'utilisation J'accepte la politique de pr…" at bounding box center [784, 511] width 706 height 60
click at [438, 529] on span at bounding box center [439, 524] width 16 height 16
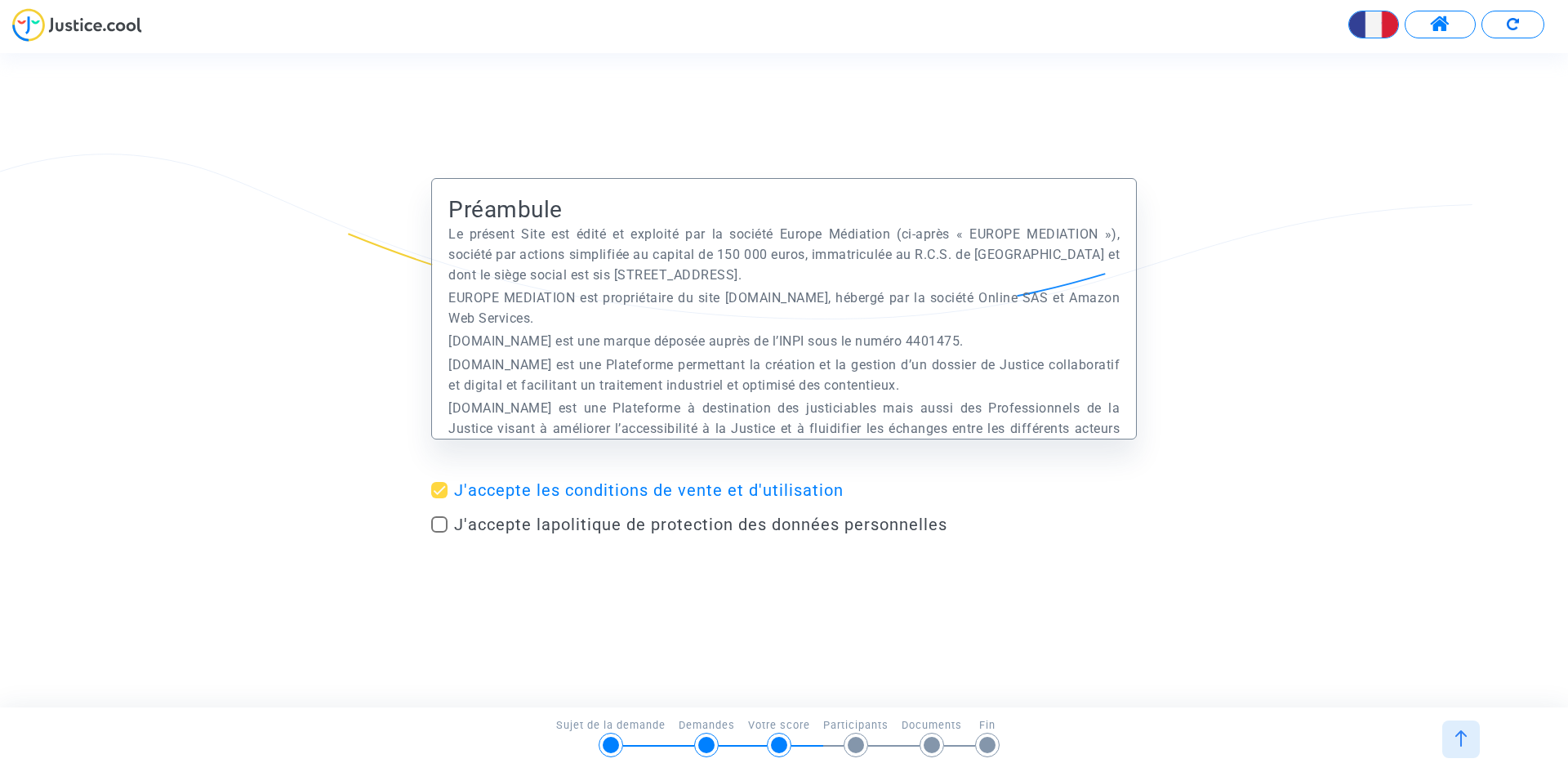
click at [438, 532] on input "J'accepte la politique de protection des données personnelles" at bounding box center [438, 532] width 1 height 1
checkbox input "true"
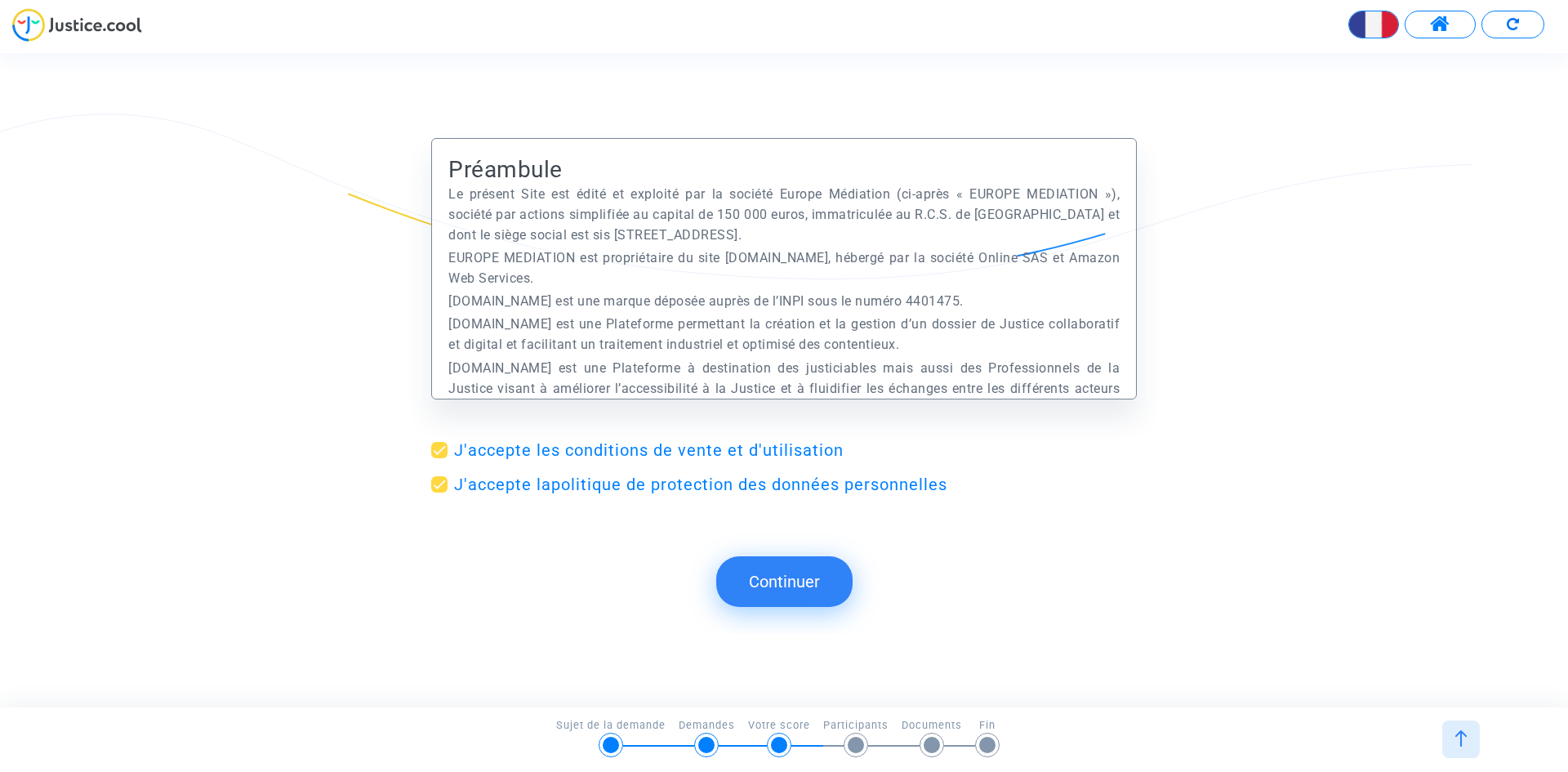
click at [775, 577] on button "Continuer" at bounding box center [784, 581] width 136 height 51
